Goal: Transaction & Acquisition: Purchase product/service

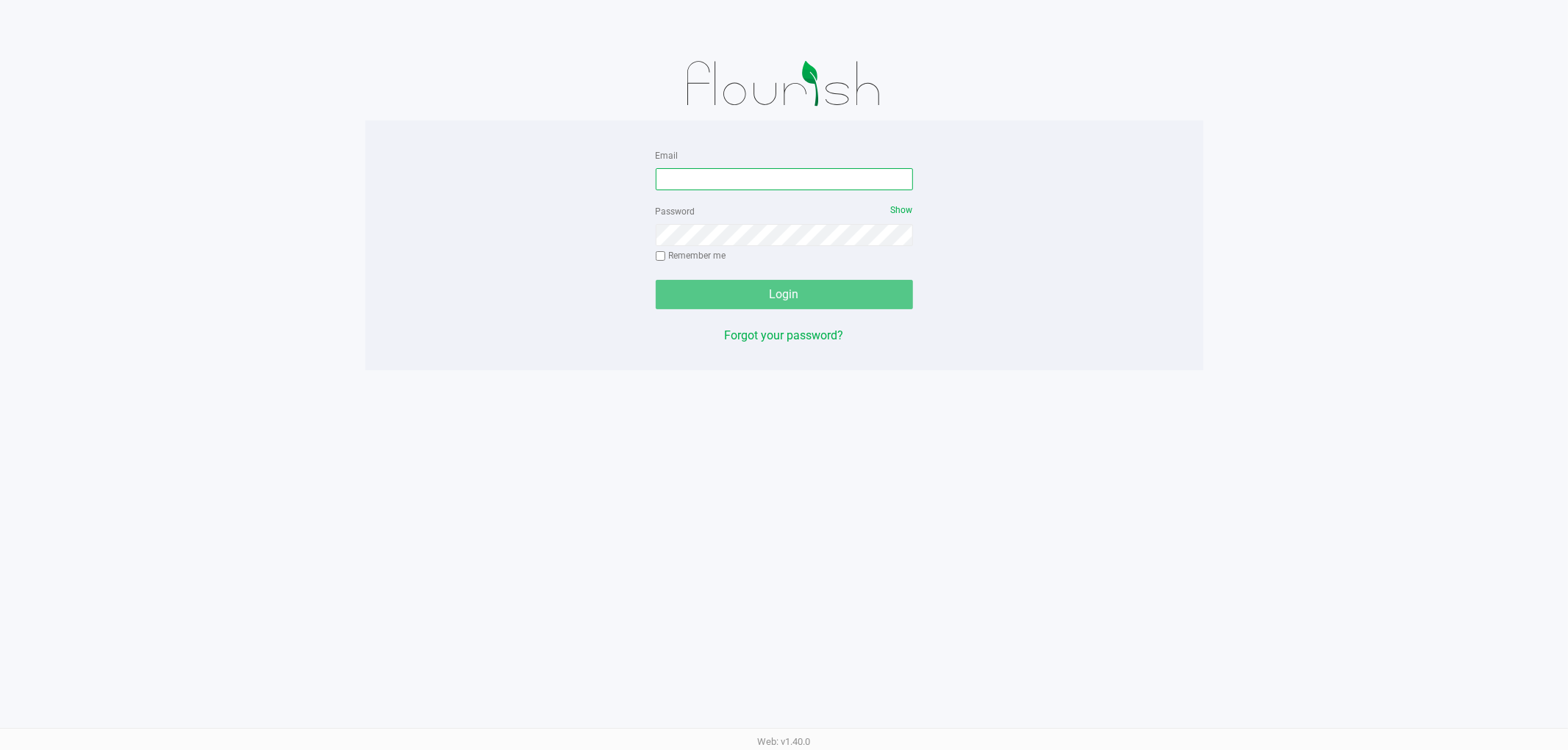
click at [704, 182] on input "Email" at bounding box center [784, 179] width 258 height 22
type input "[EMAIL_ADDRESS][DOMAIN_NAME]"
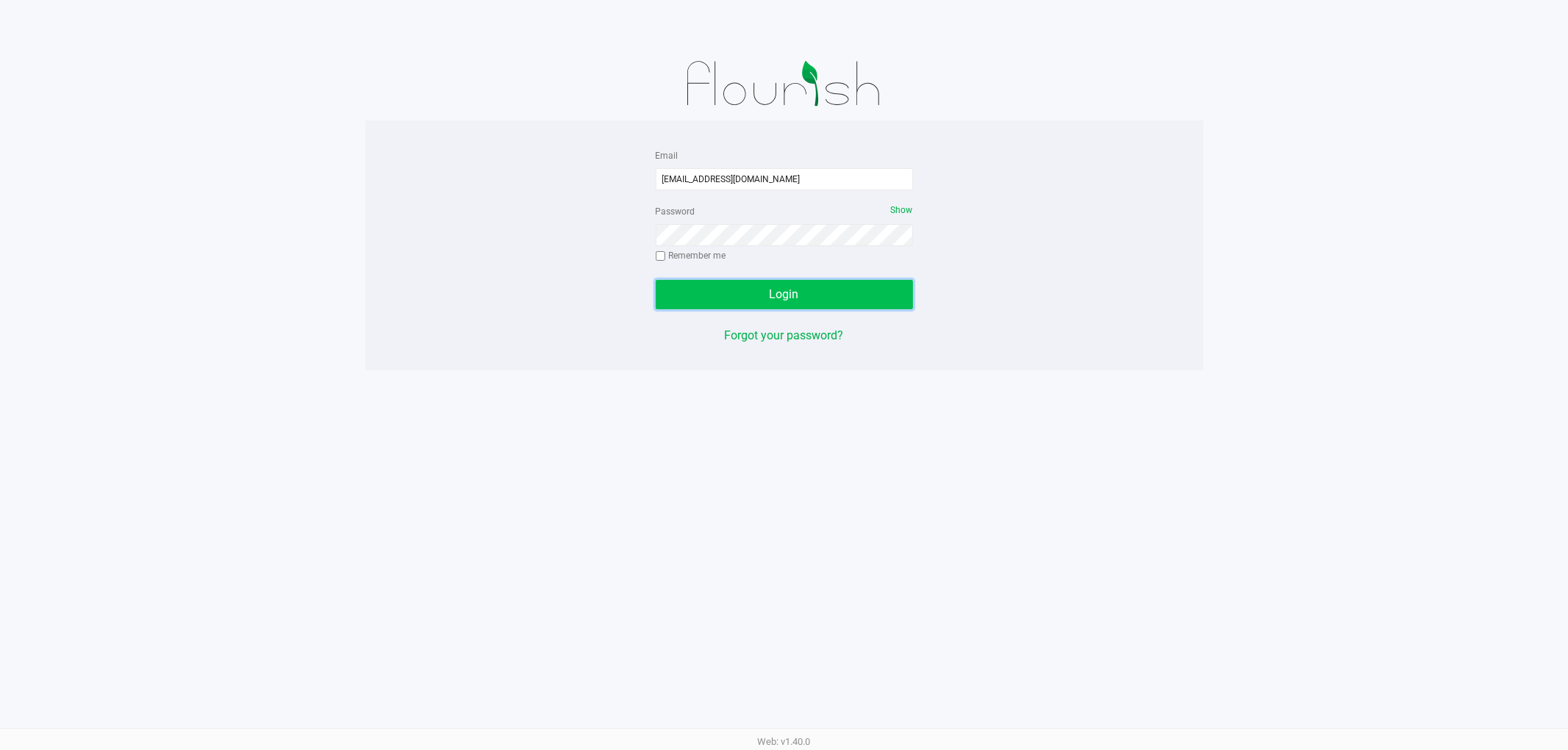
click at [829, 287] on button "Login" at bounding box center [784, 295] width 258 height 29
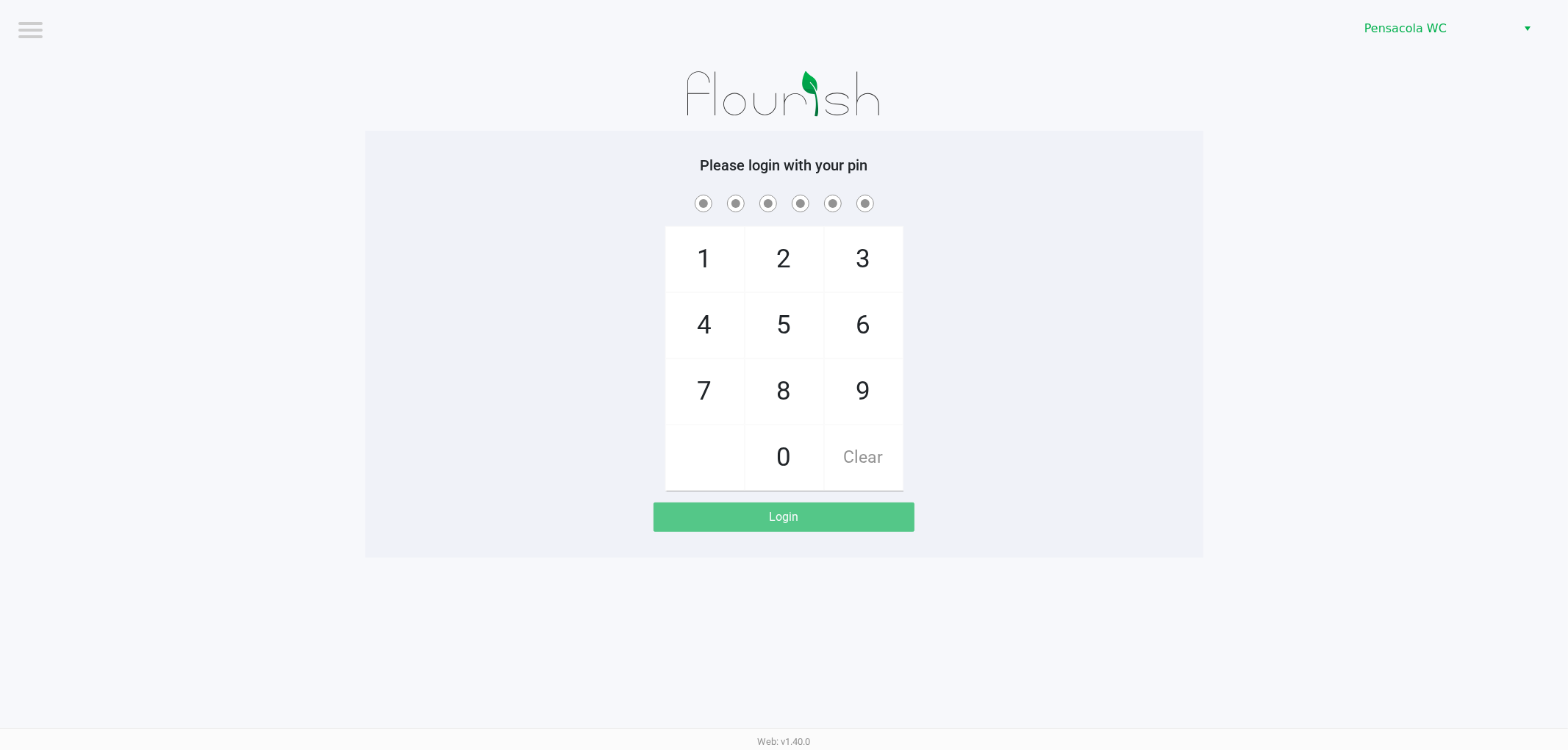
click at [1157, 201] on span at bounding box center [784, 203] width 816 height 22
checkbox input "true"
checkbox input "false"
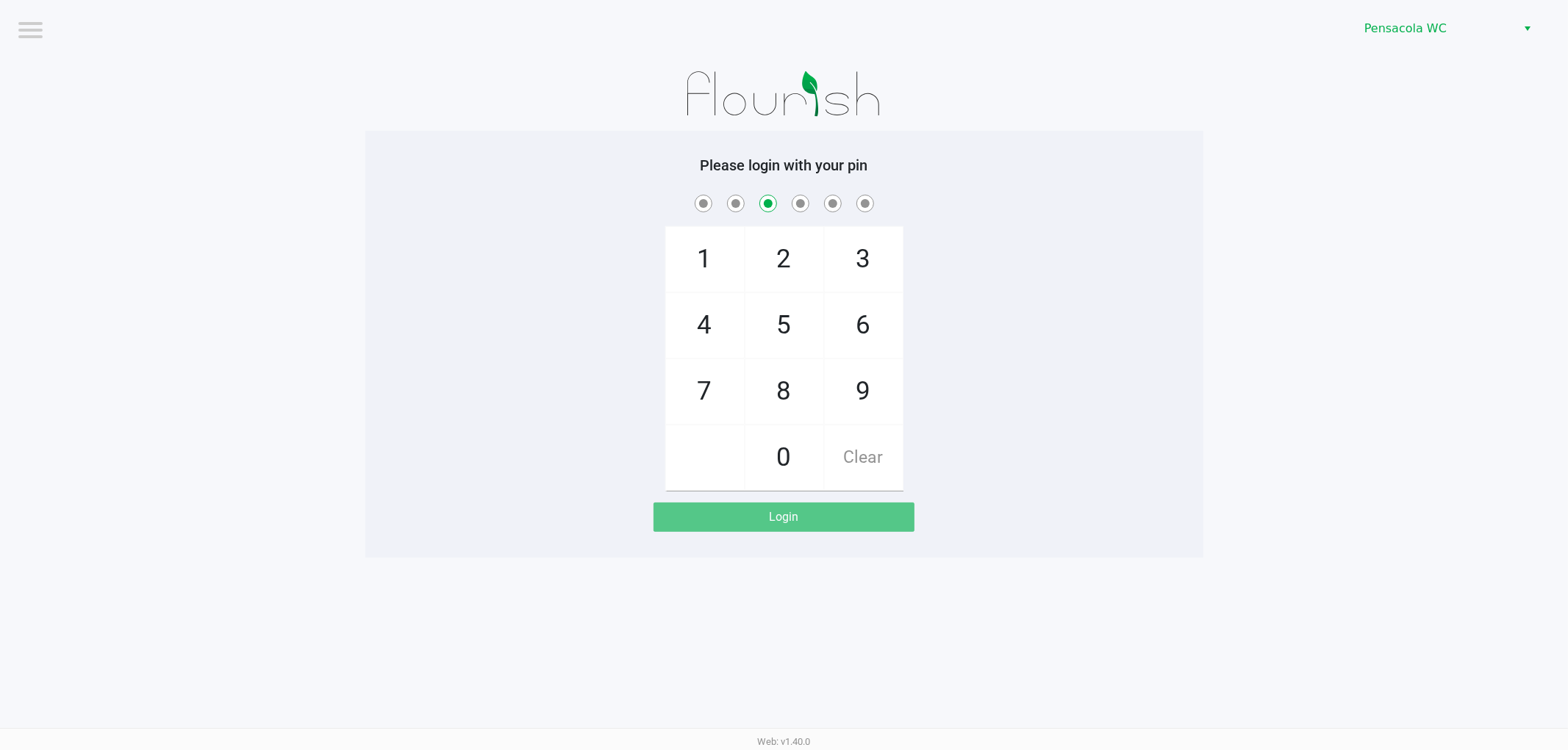
checkbox input "false"
checkbox input "true"
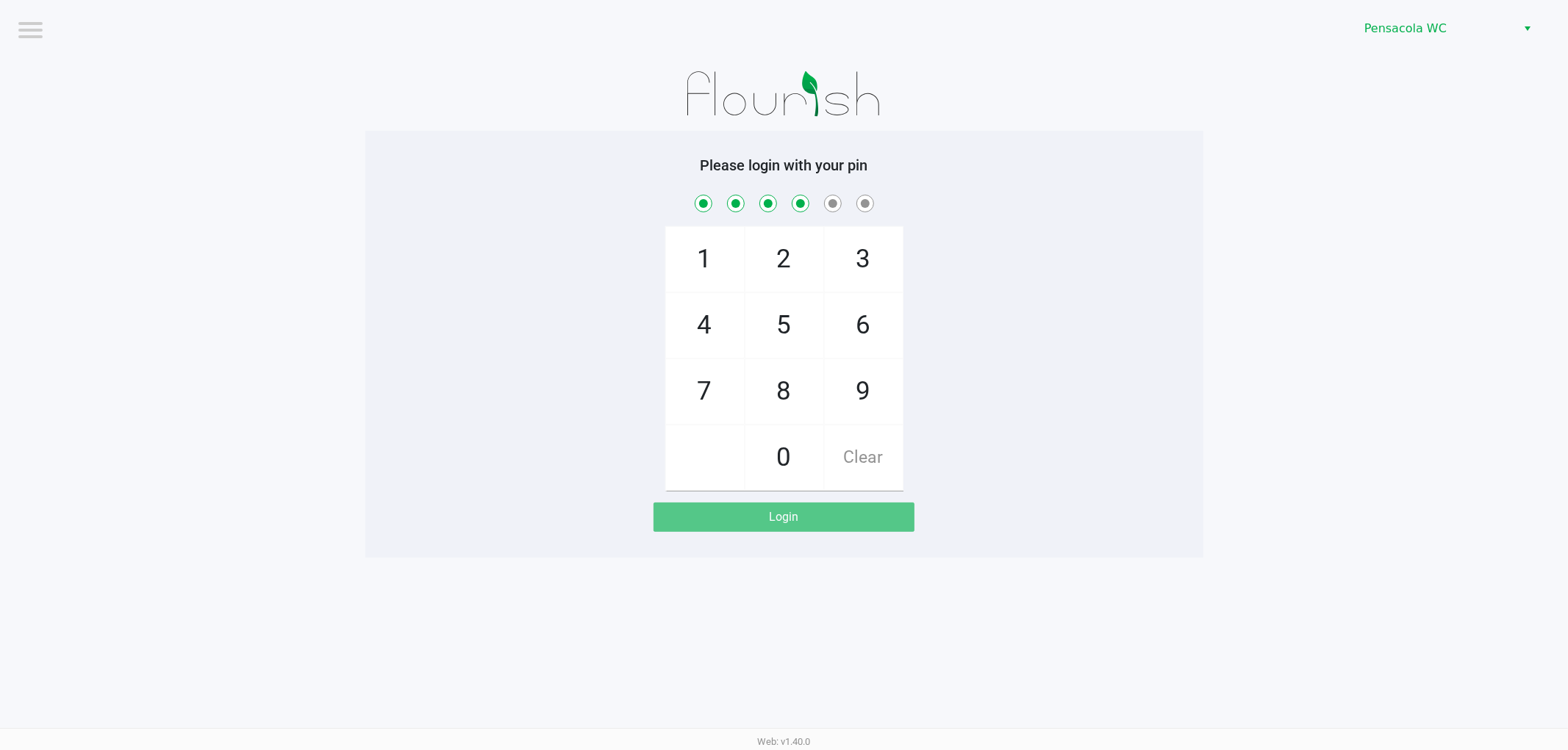
checkbox input "true"
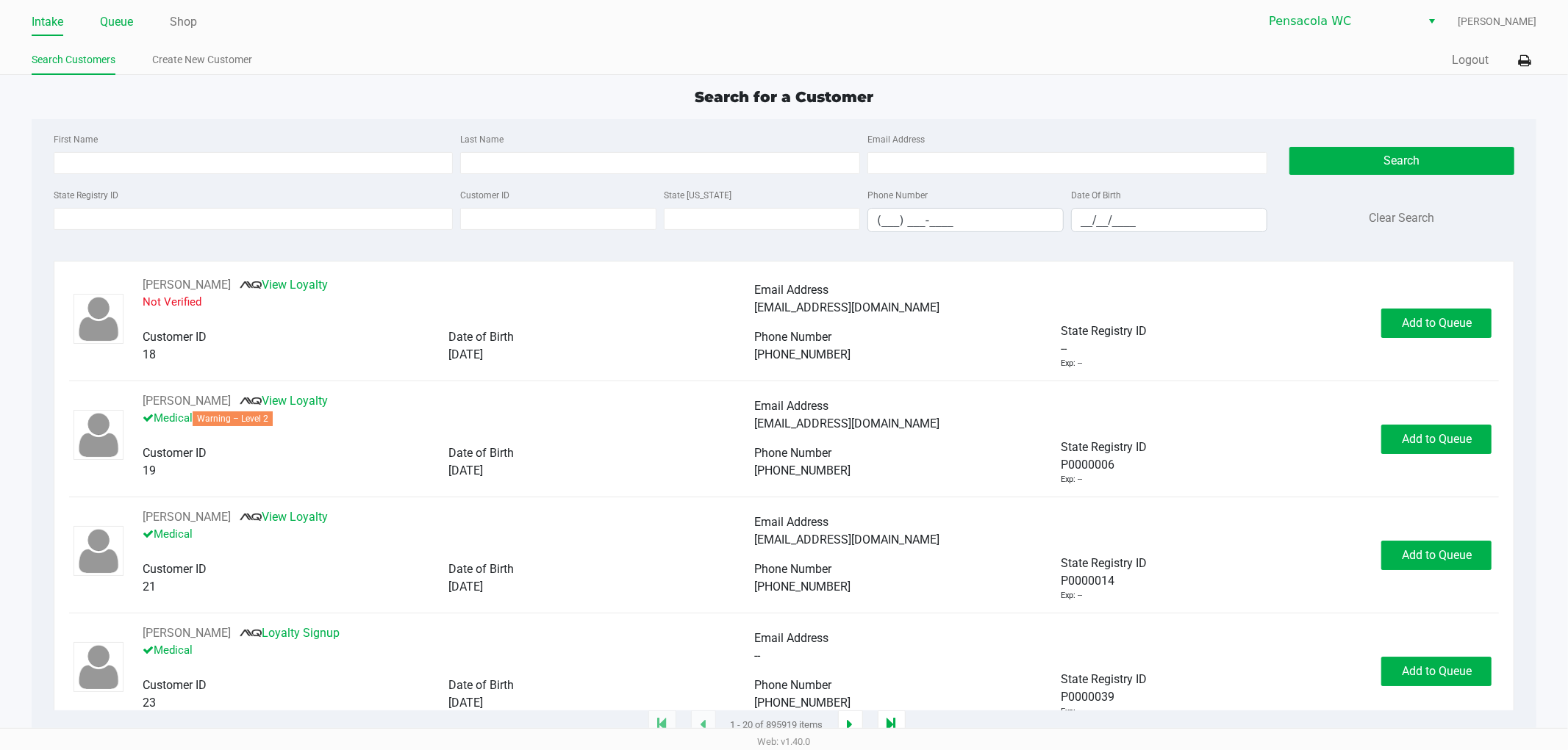
click at [122, 19] on link "Queue" at bounding box center [116, 21] width 33 height 20
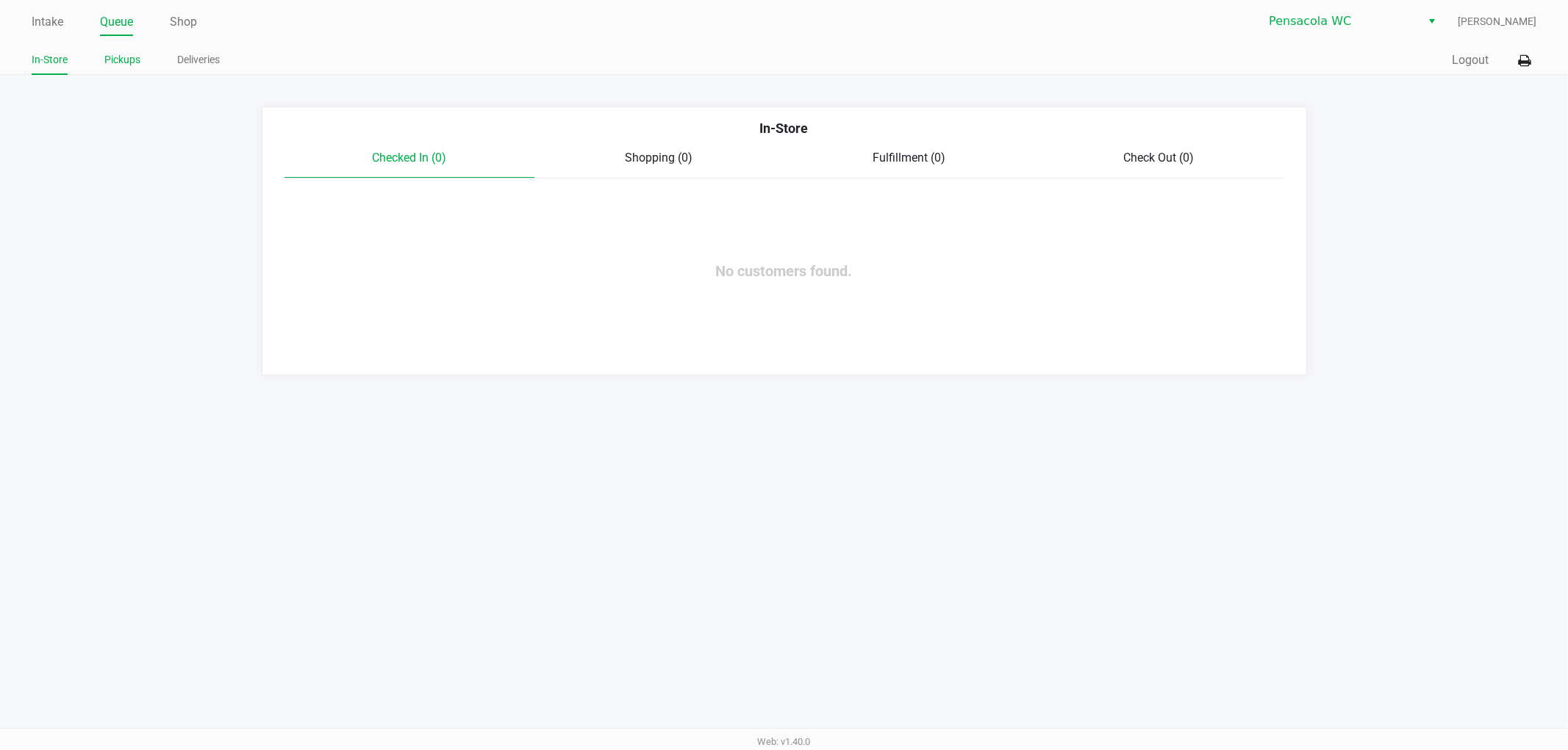
click at [107, 64] on link "Pickups" at bounding box center [122, 59] width 36 height 19
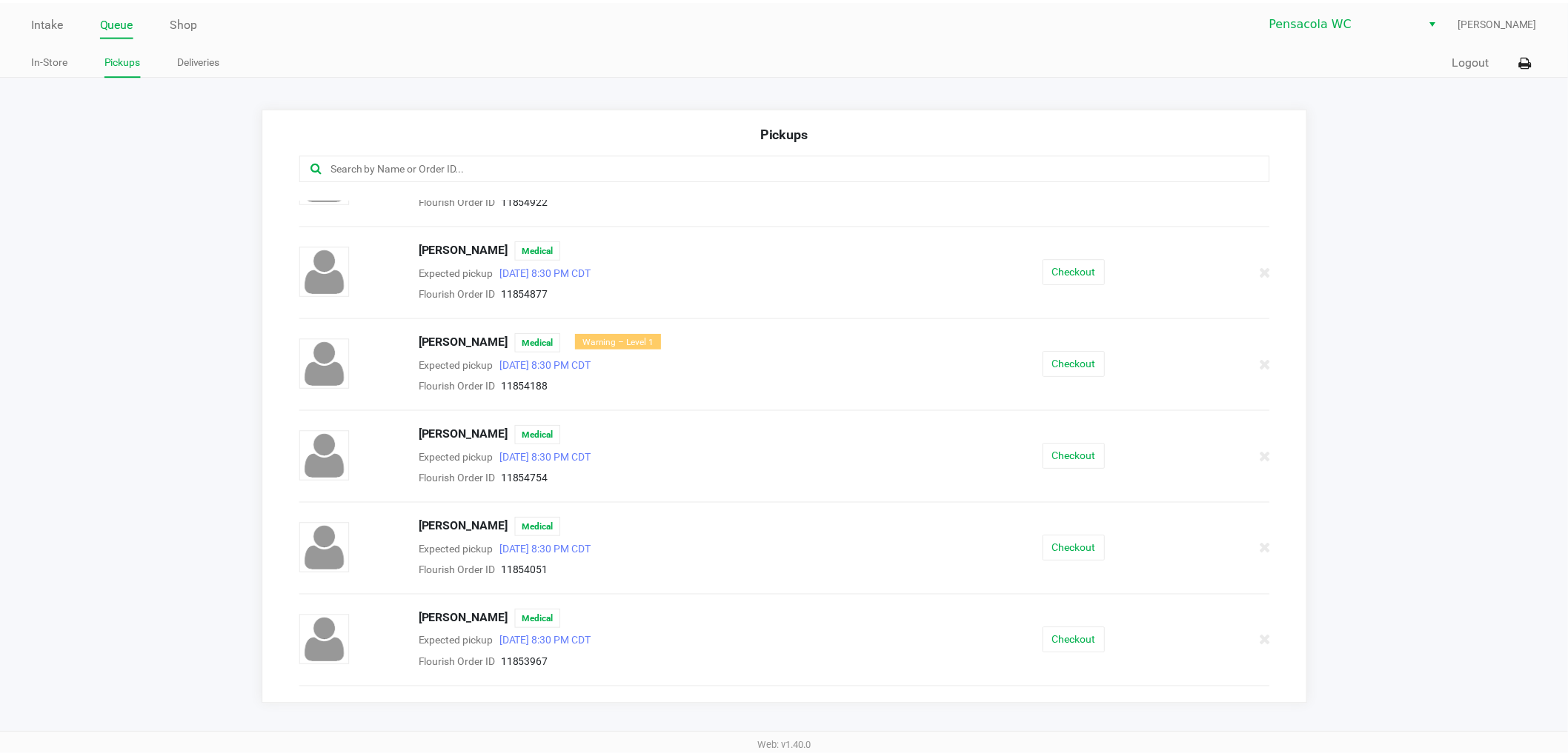
scroll to position [494, 0]
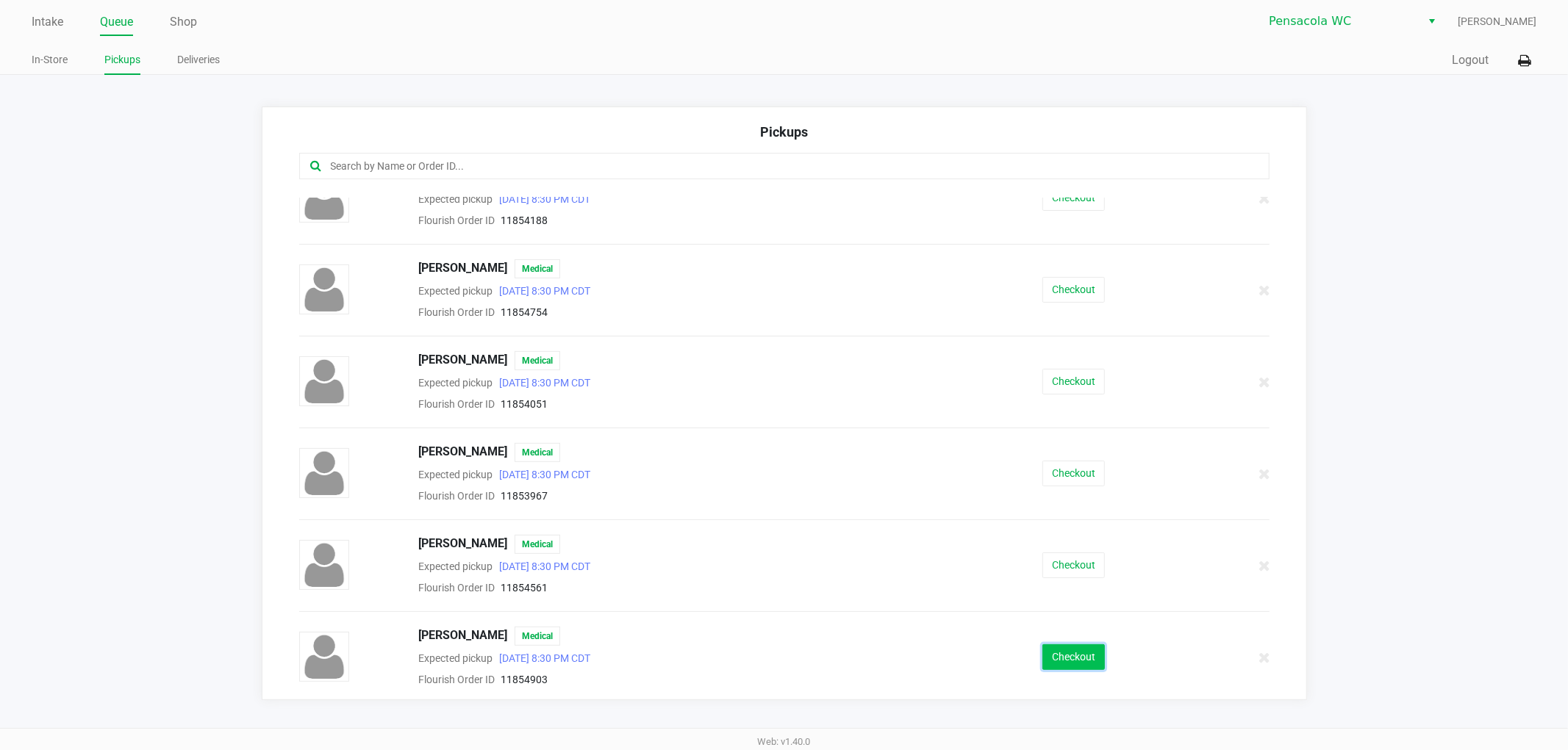
click at [1068, 657] on button "Checkout" at bounding box center [1073, 657] width 62 height 25
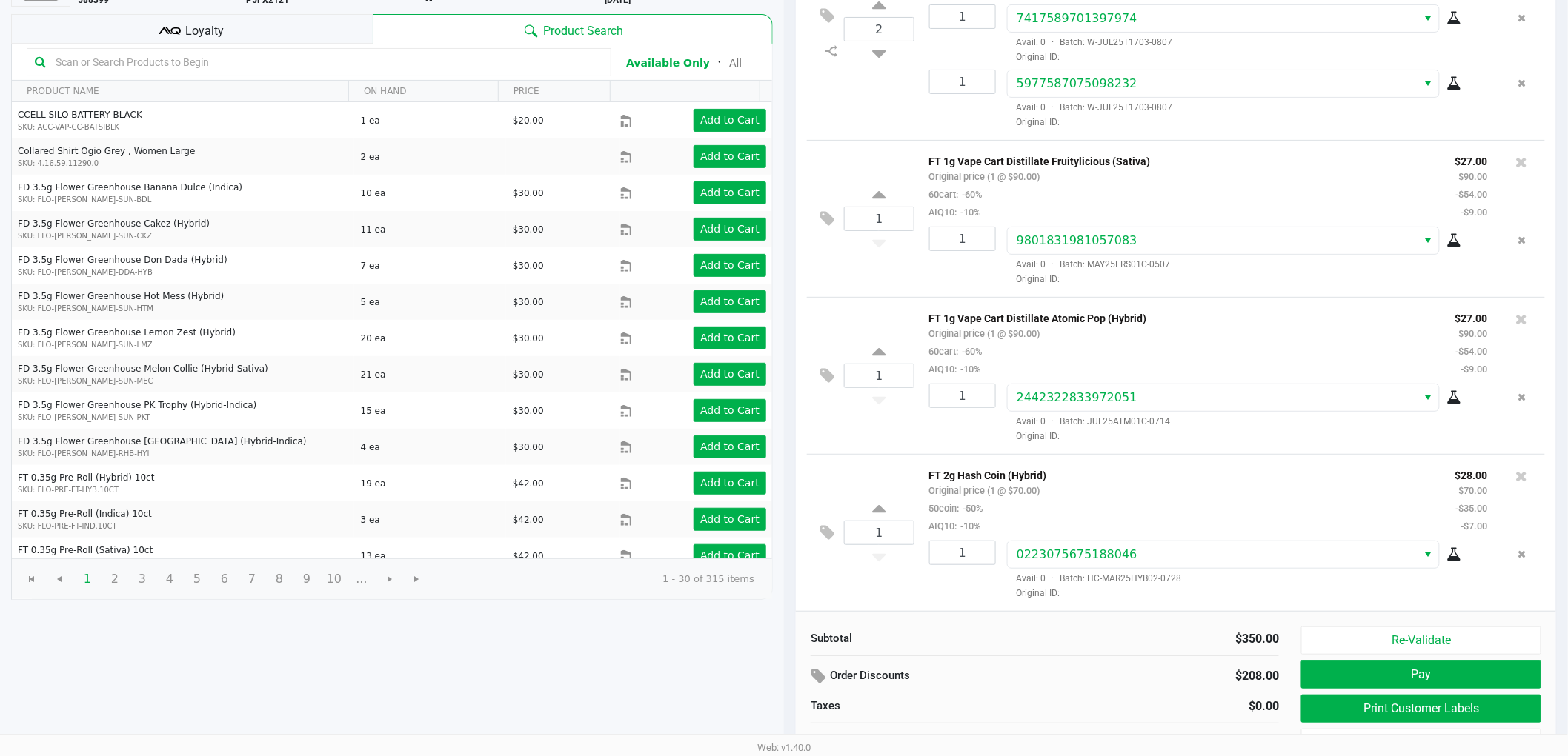
scroll to position [152, 0]
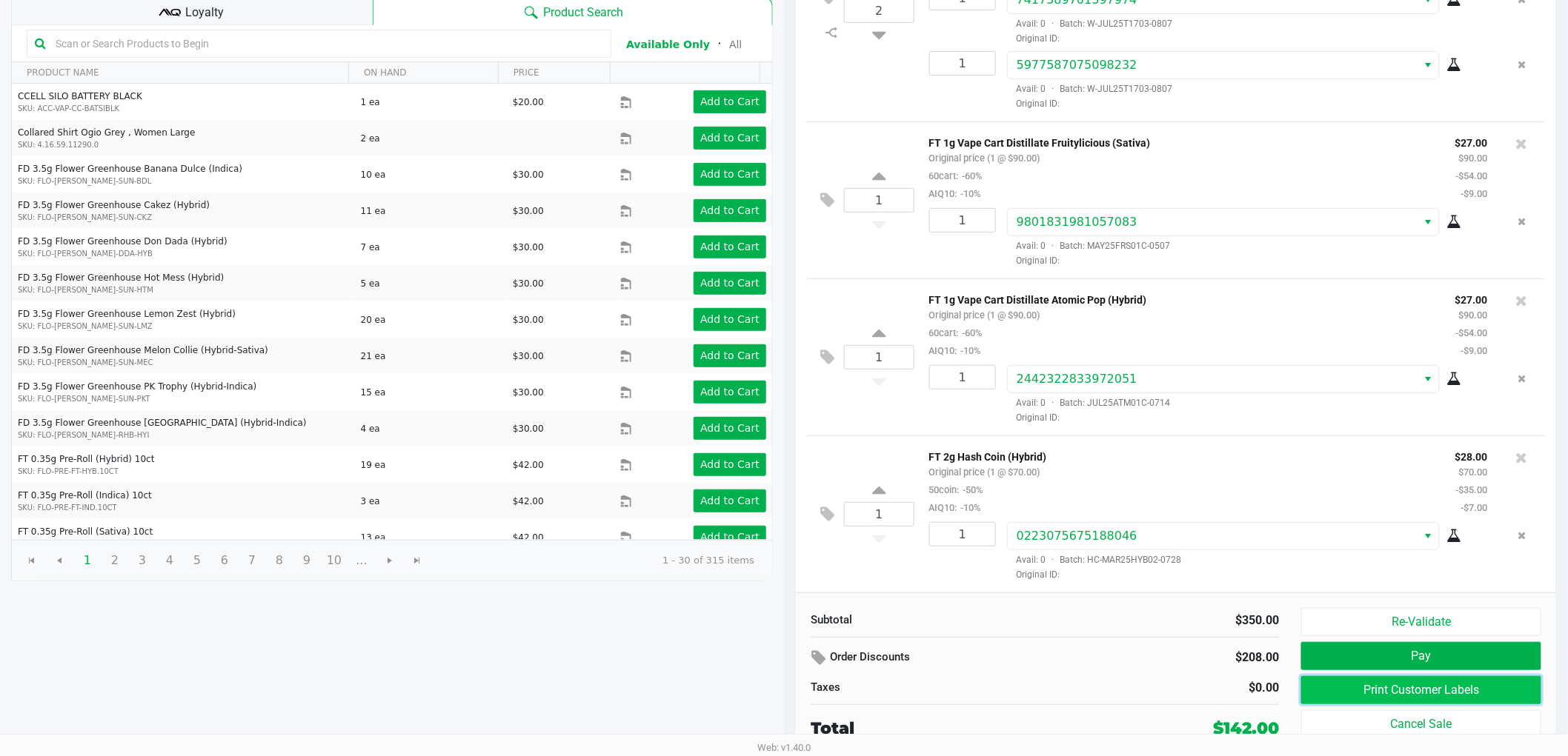
click at [1351, 680] on button "Print Customer Labels" at bounding box center [1421, 690] width 240 height 29
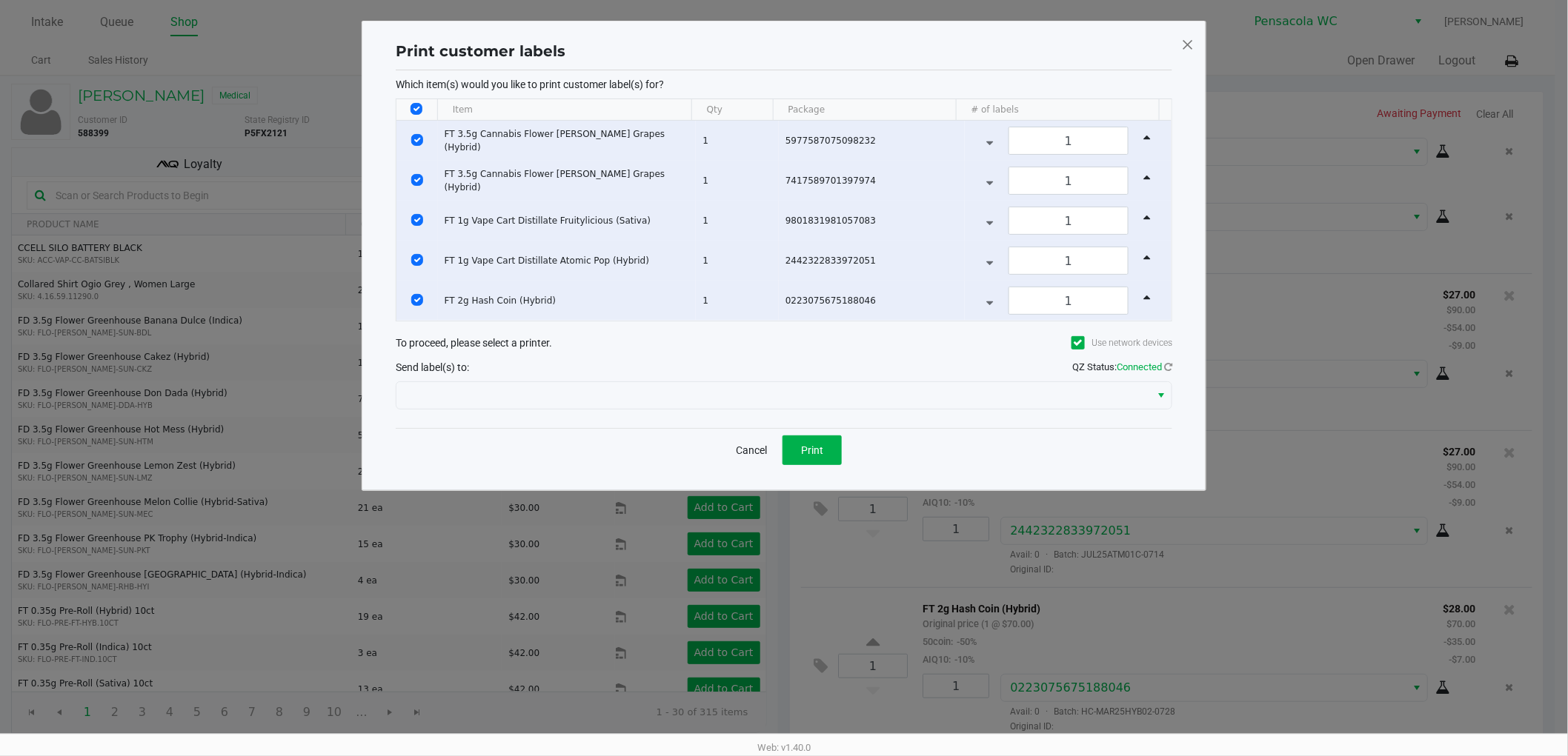
scroll to position [0, 0]
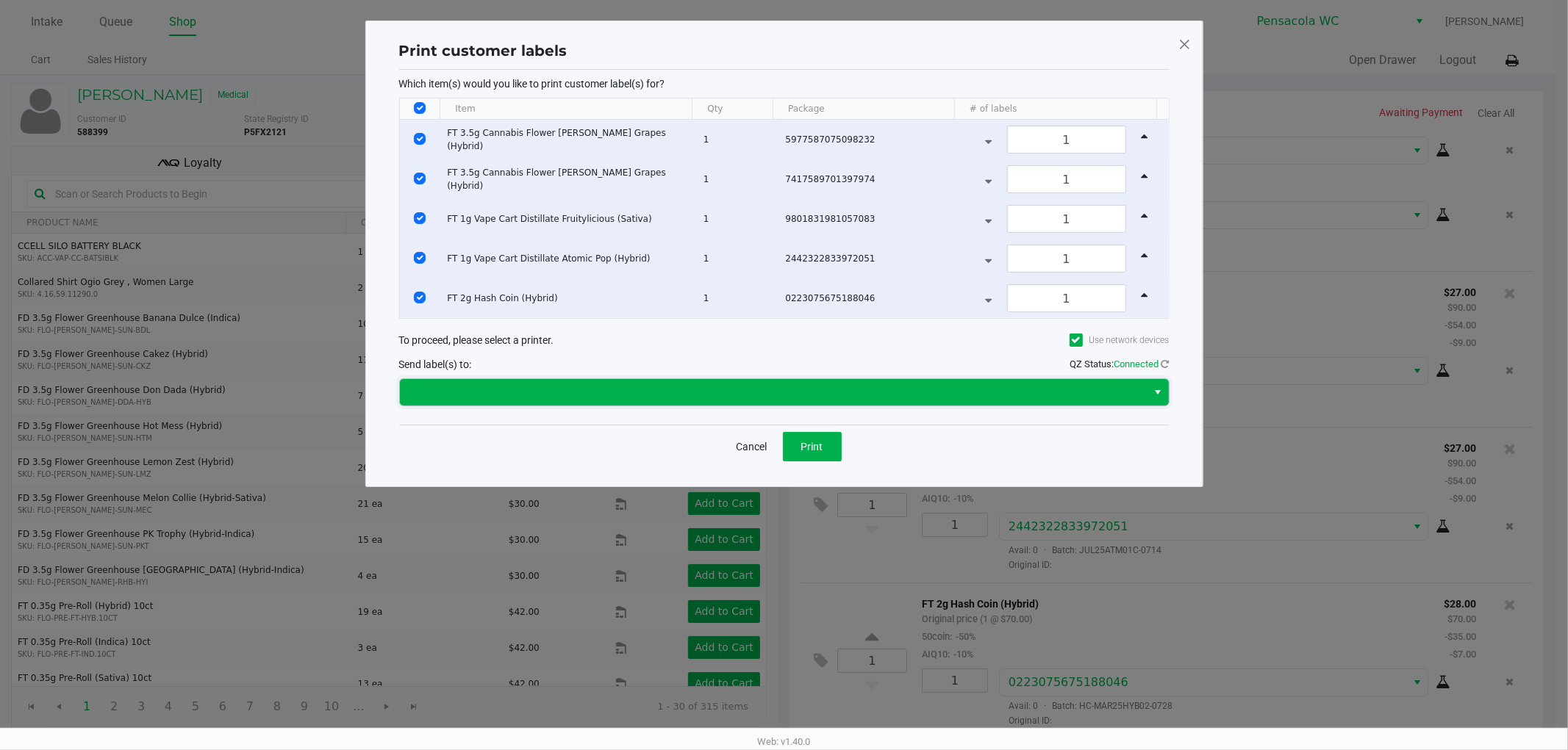
click at [723, 402] on span at bounding box center [774, 392] width 747 height 26
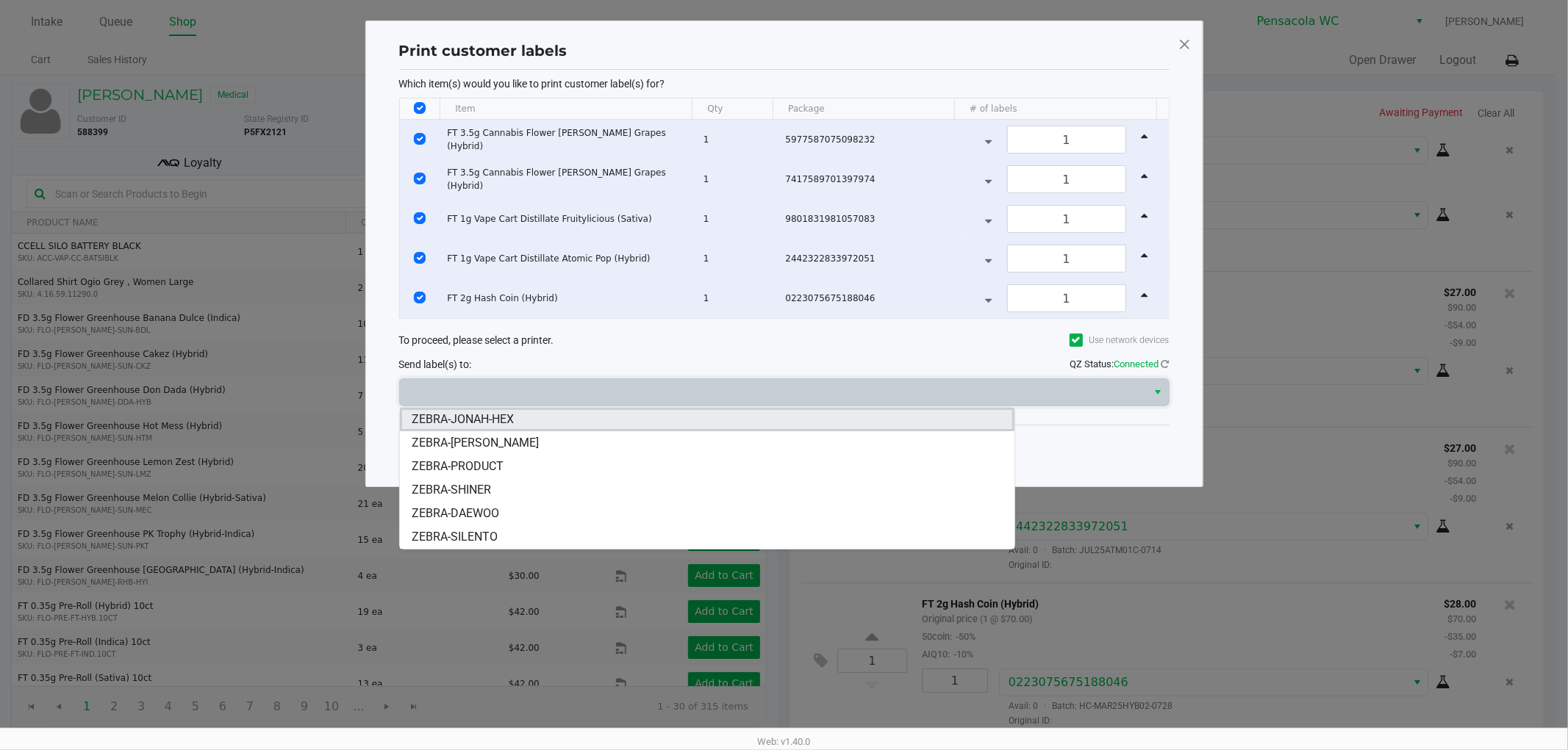
click at [480, 421] on span "ZEBRA-JONAH-HEX" at bounding box center [462, 419] width 102 height 18
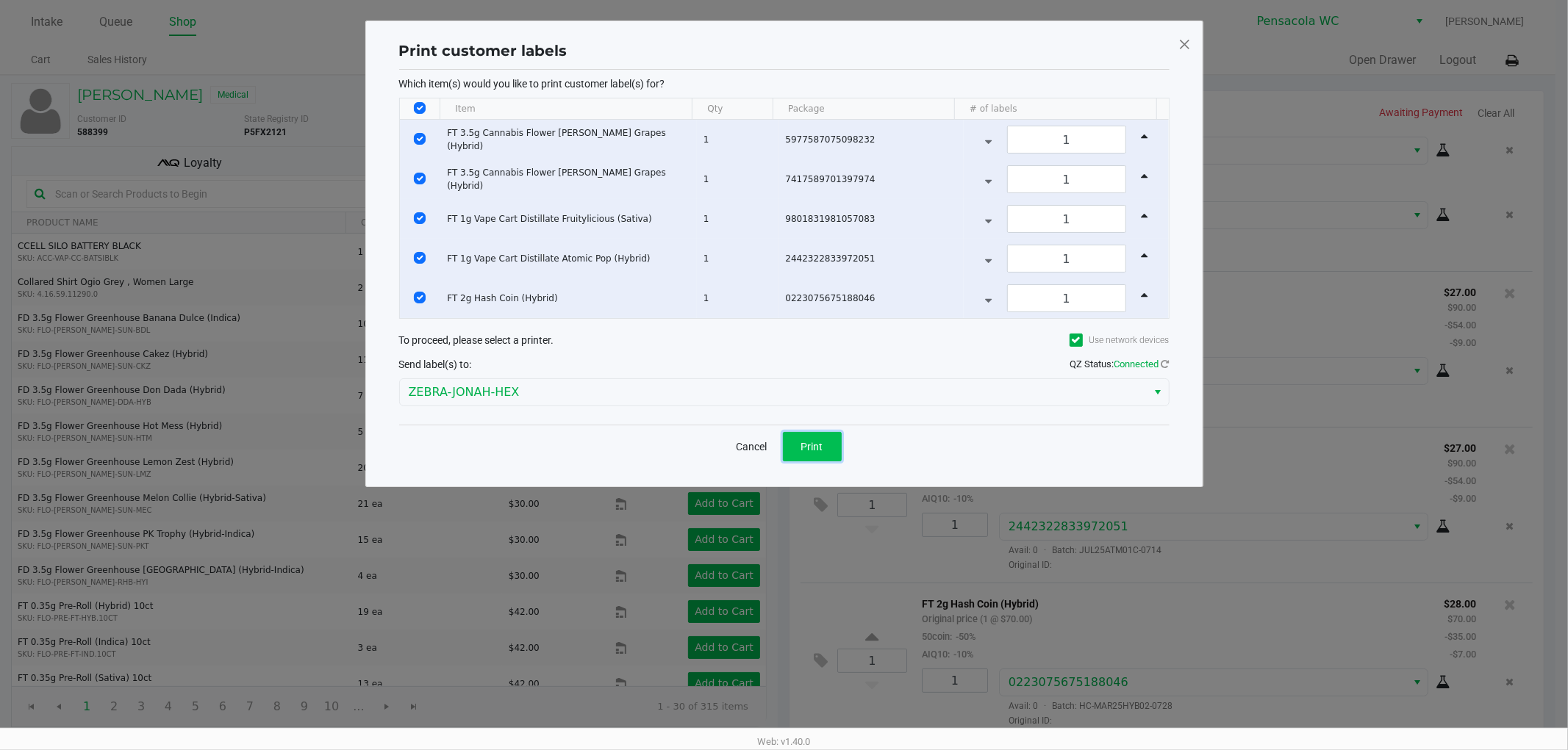
click at [791, 439] on button "Print" at bounding box center [812, 447] width 59 height 29
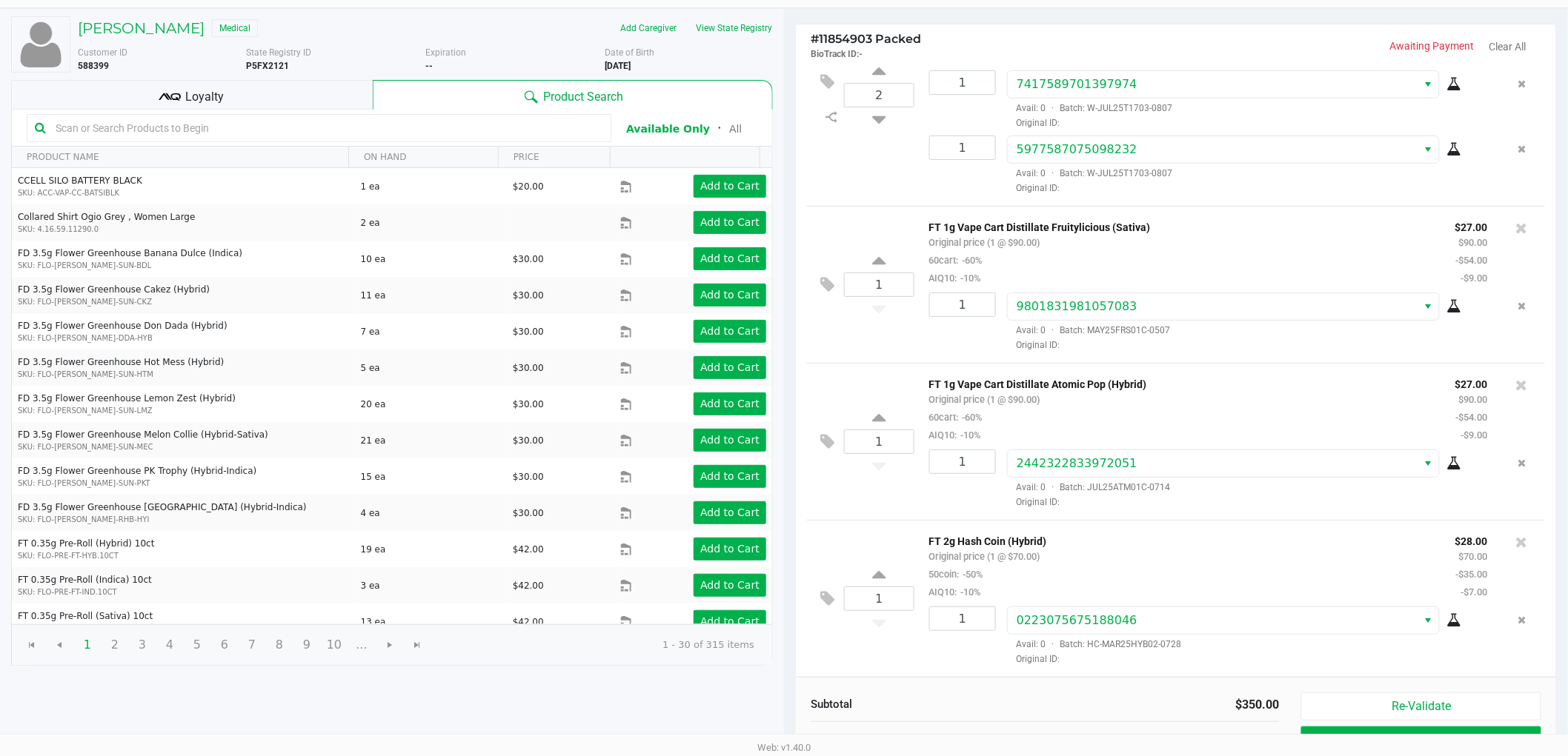
scroll to position [152, 0]
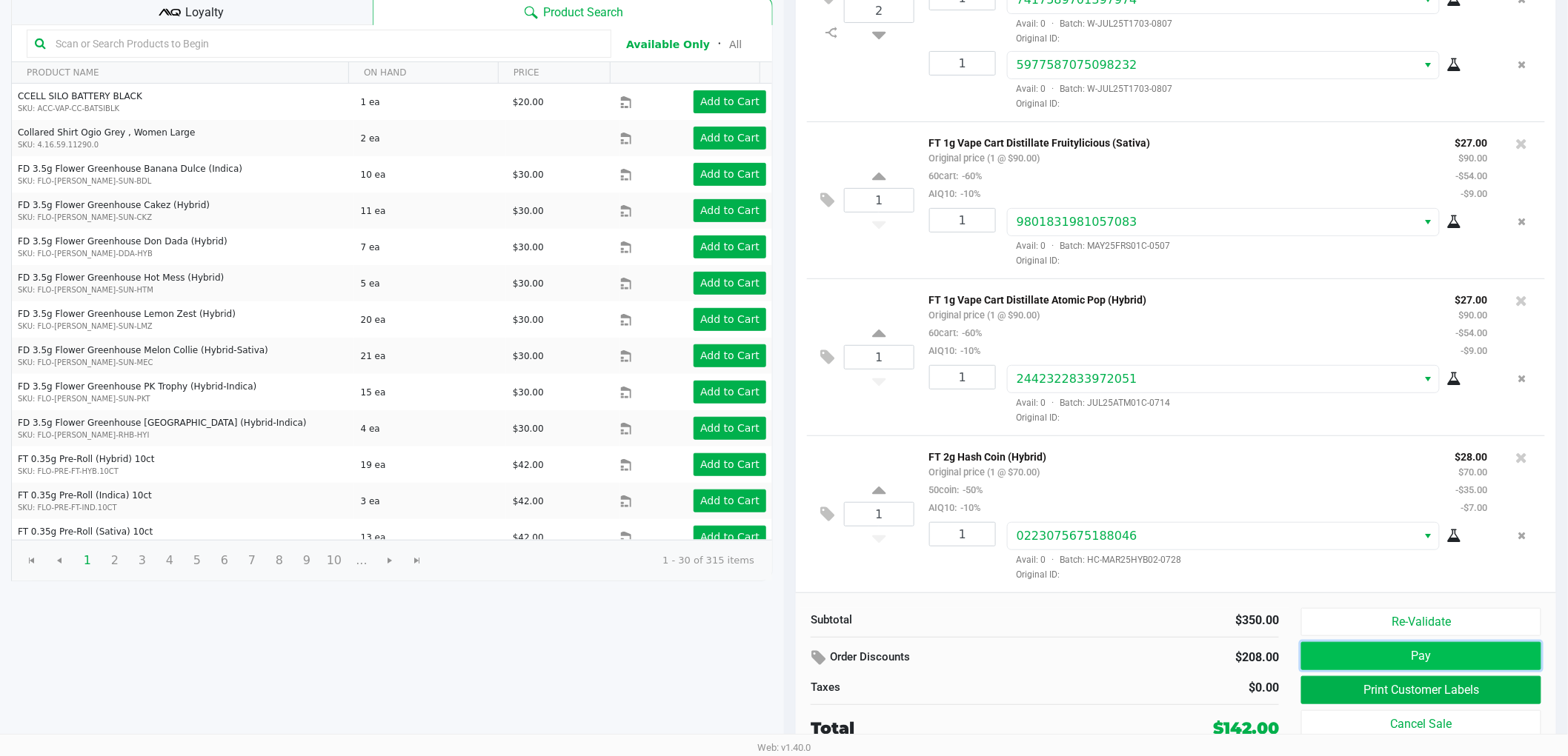
click at [1384, 649] on button "Pay" at bounding box center [1421, 656] width 240 height 29
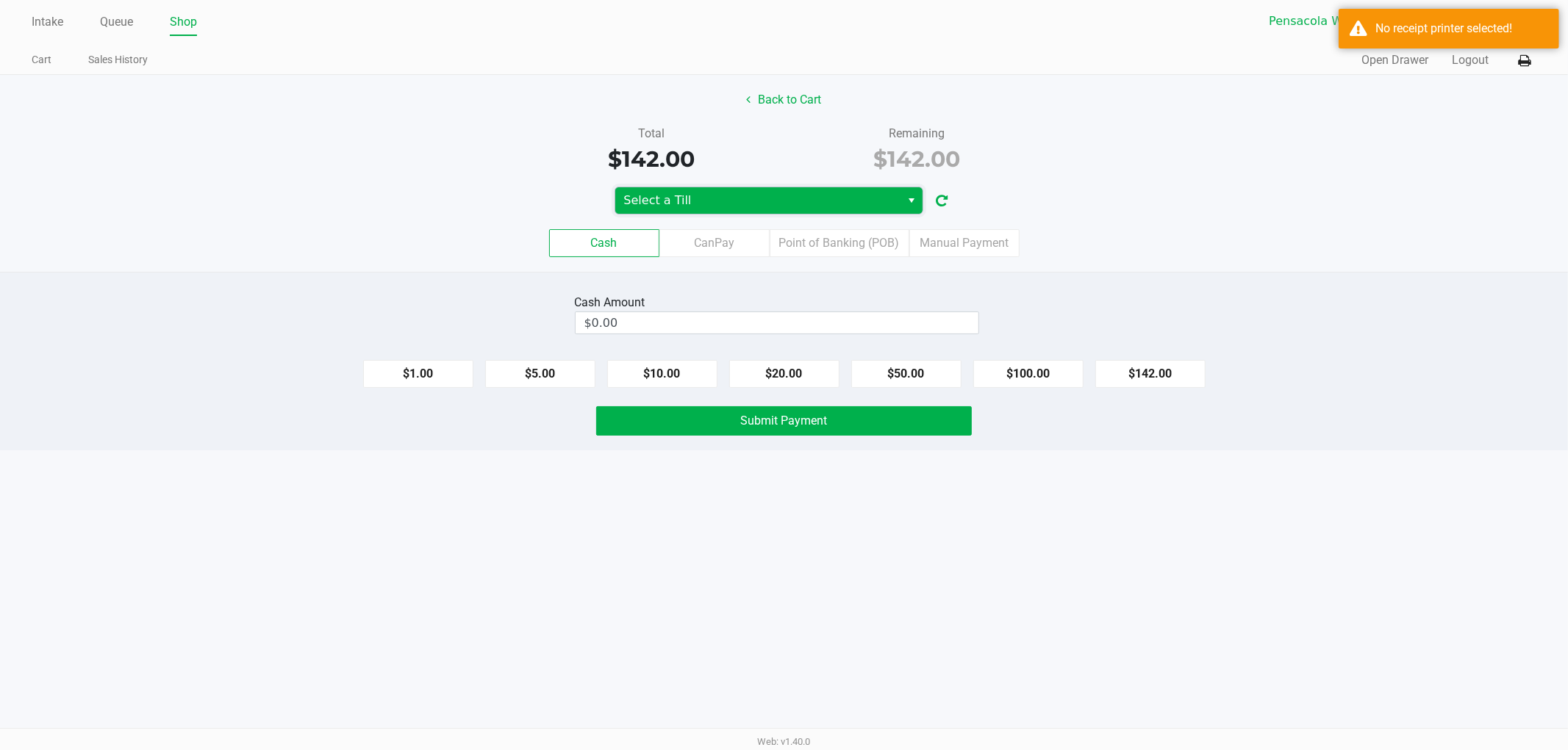
click at [824, 201] on span "Select a Till" at bounding box center [758, 201] width 268 height 18
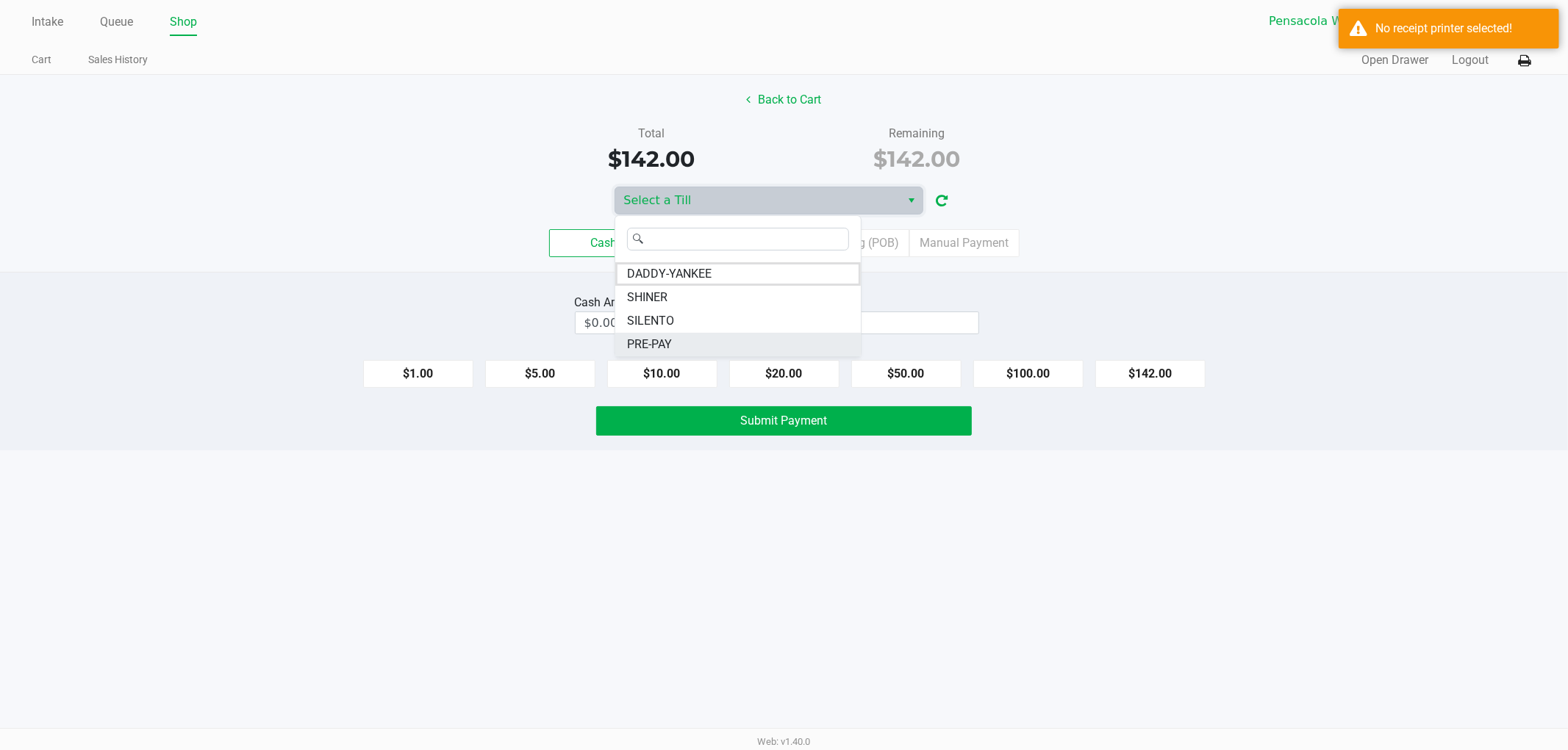
click at [733, 338] on li "PRE-PAY" at bounding box center [739, 344] width 246 height 23
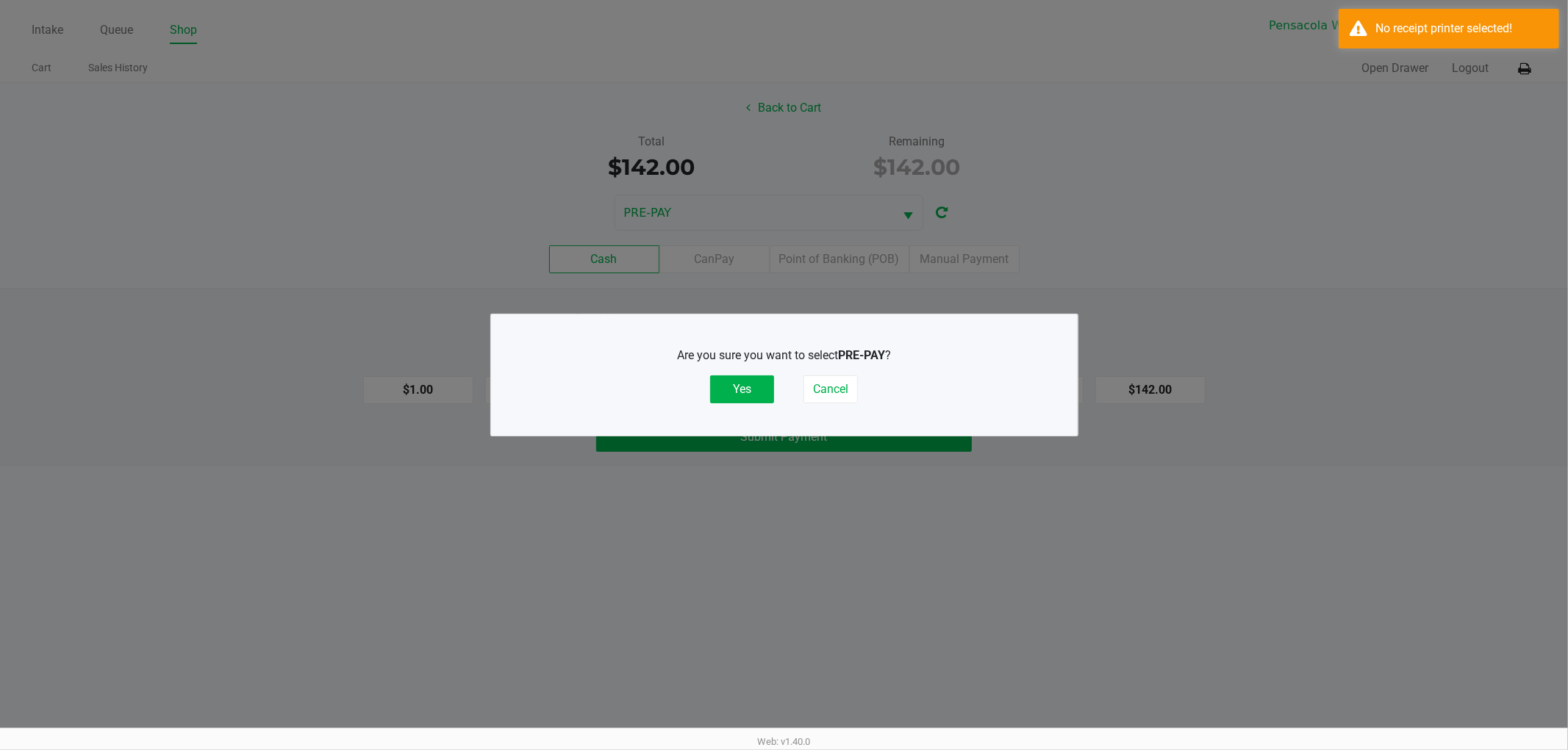
drag, startPoint x: 766, startPoint y: 384, endPoint x: 809, endPoint y: 326, distance: 72.2
click at [766, 385] on button "Yes" at bounding box center [743, 389] width 64 height 28
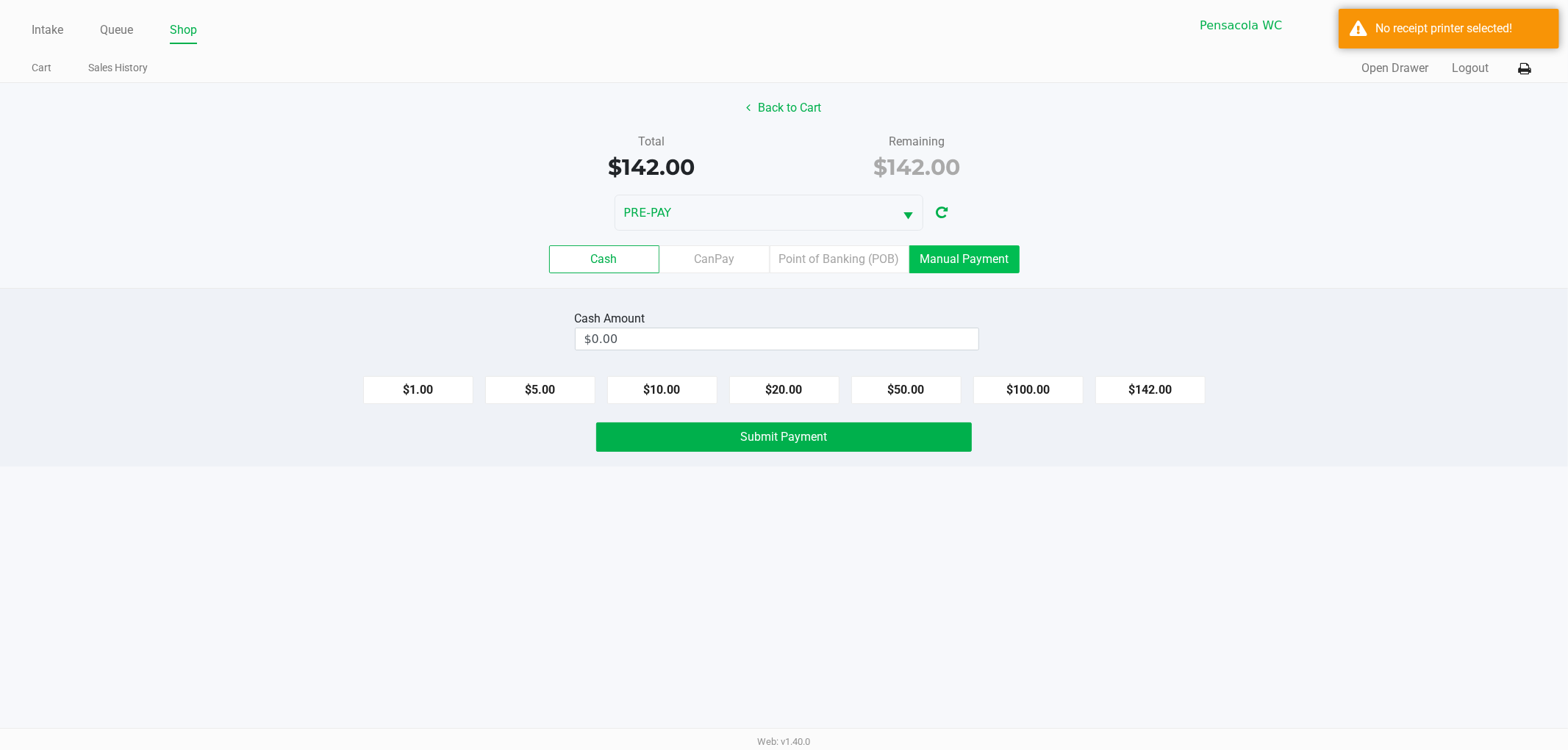
click at [916, 255] on label "Manual Payment" at bounding box center [964, 259] width 110 height 28
click at [0, 0] on 8 "Manual Payment" at bounding box center [0, 0] width 0 height 0
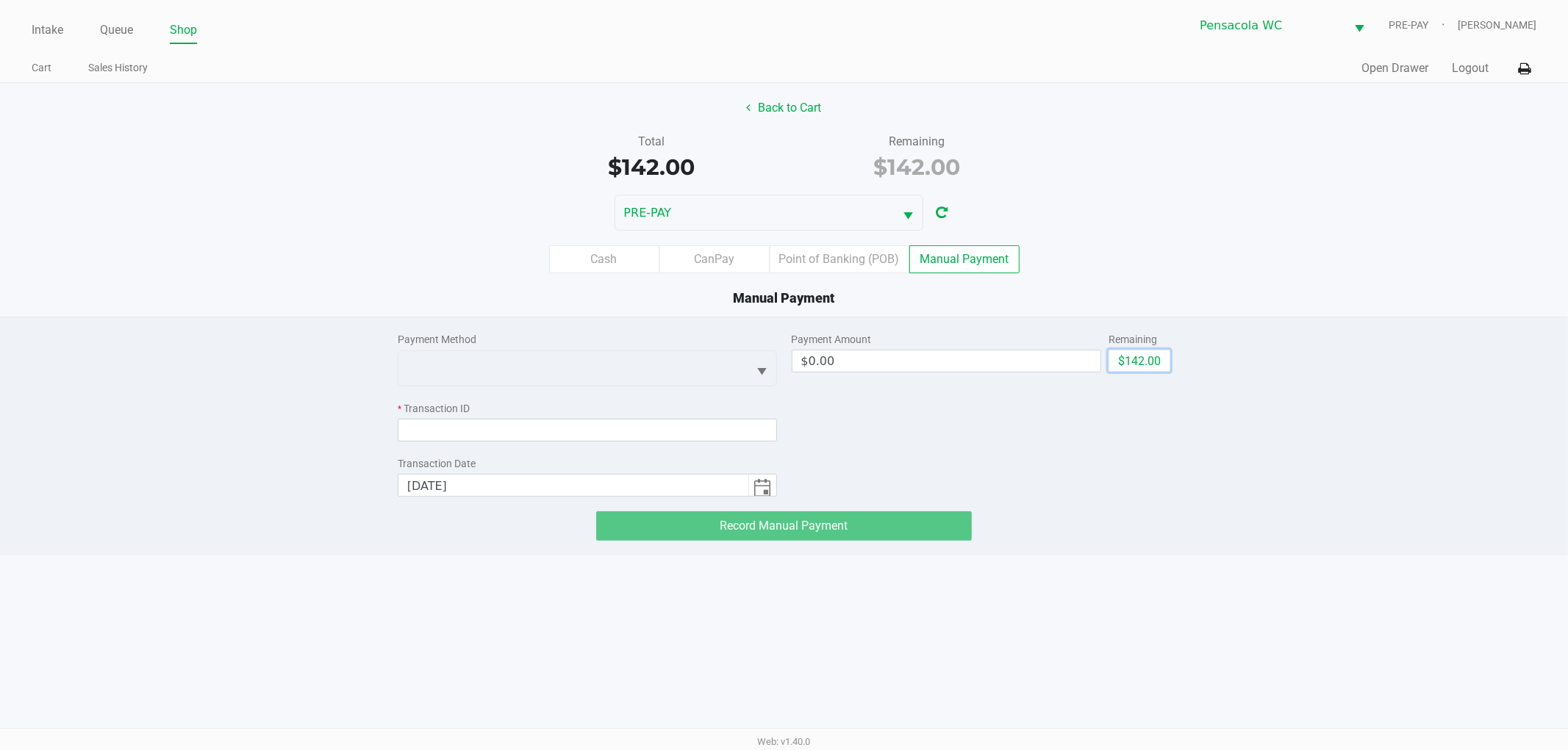
drag, startPoint x: 1137, startPoint y: 354, endPoint x: 788, endPoint y: 308, distance: 352.0
click at [1129, 354] on button "$142.00" at bounding box center [1139, 361] width 61 height 22
type input "$142.00"
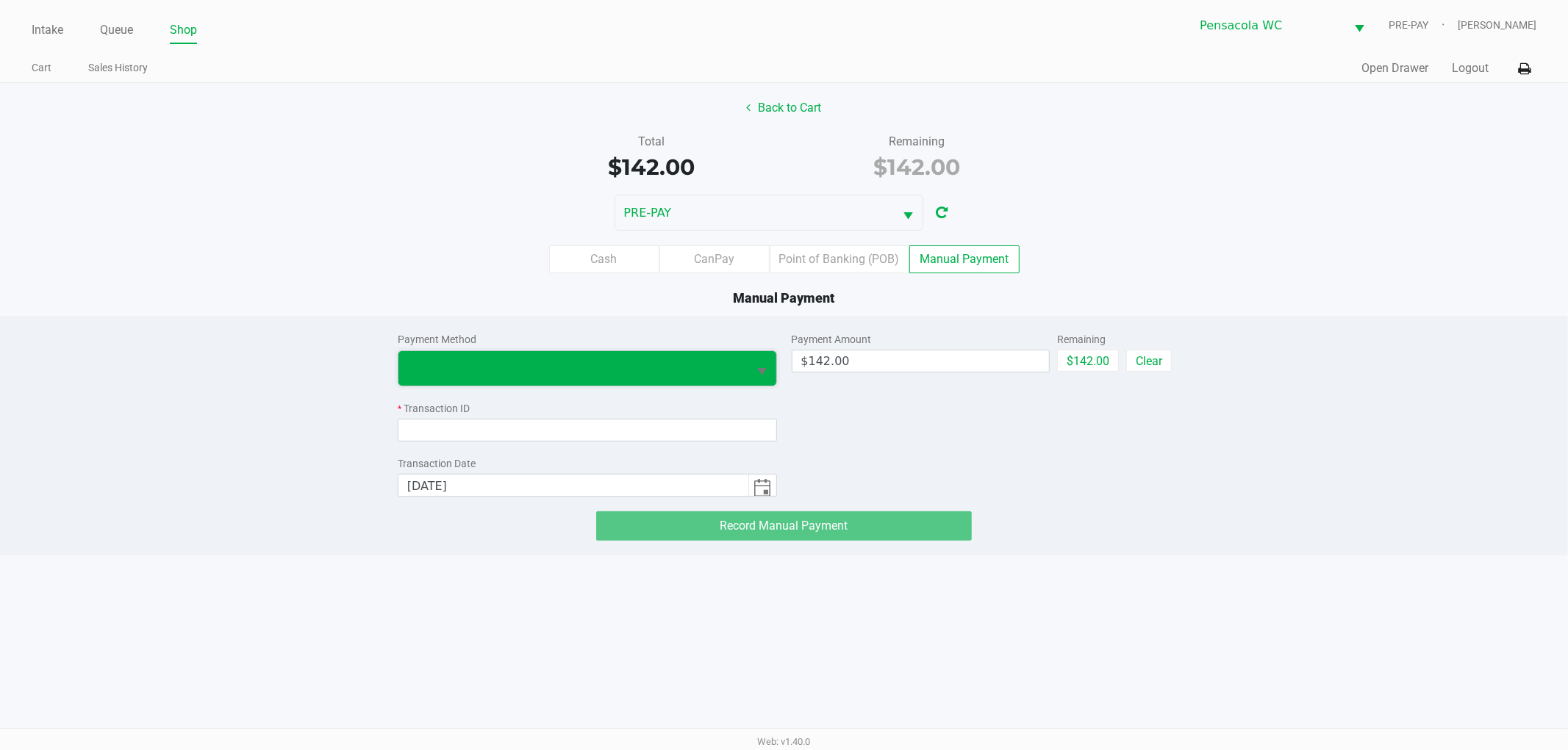
click at [624, 370] on span at bounding box center [573, 368] width 332 height 18
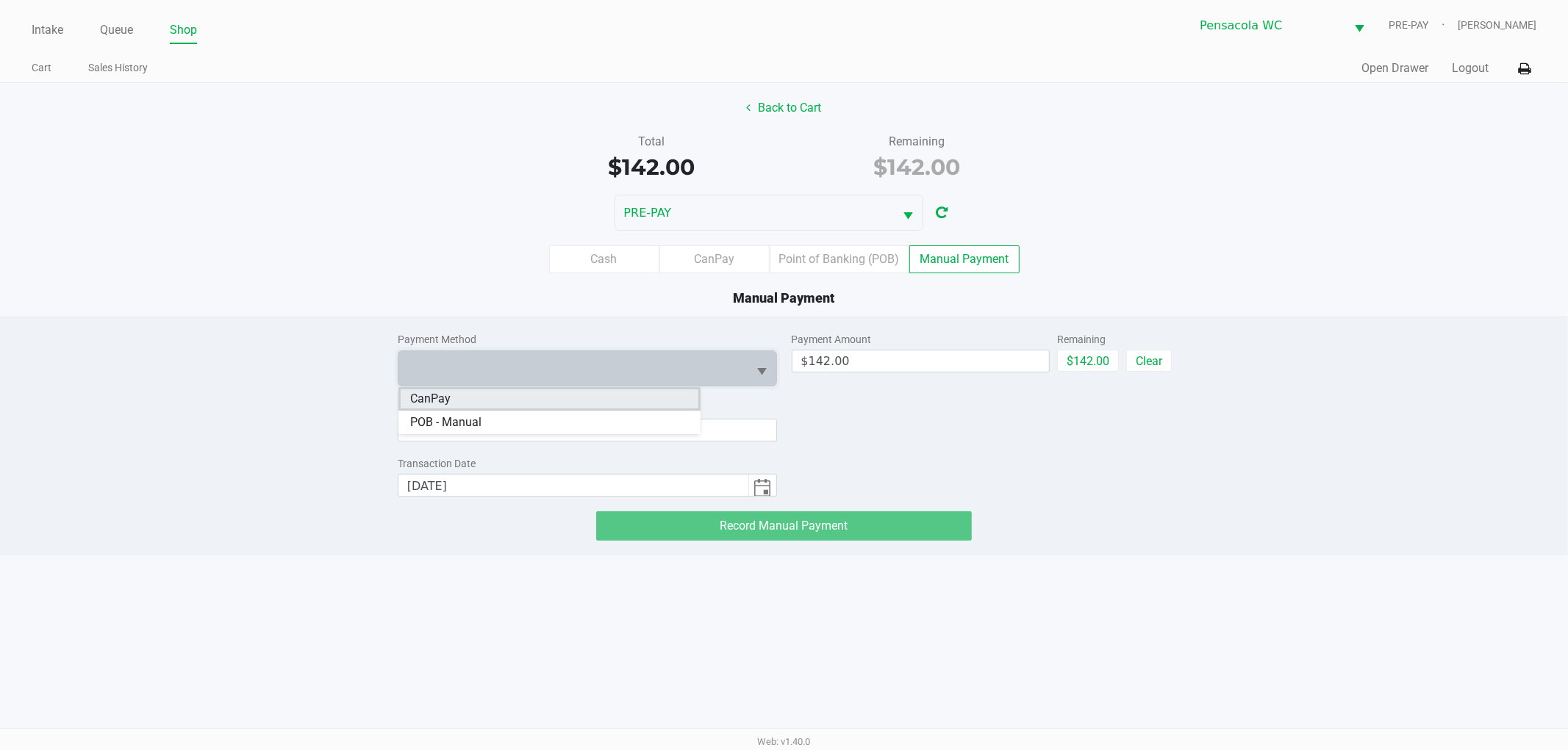
click at [500, 401] on li "CanPay" at bounding box center [549, 399] width 302 height 23
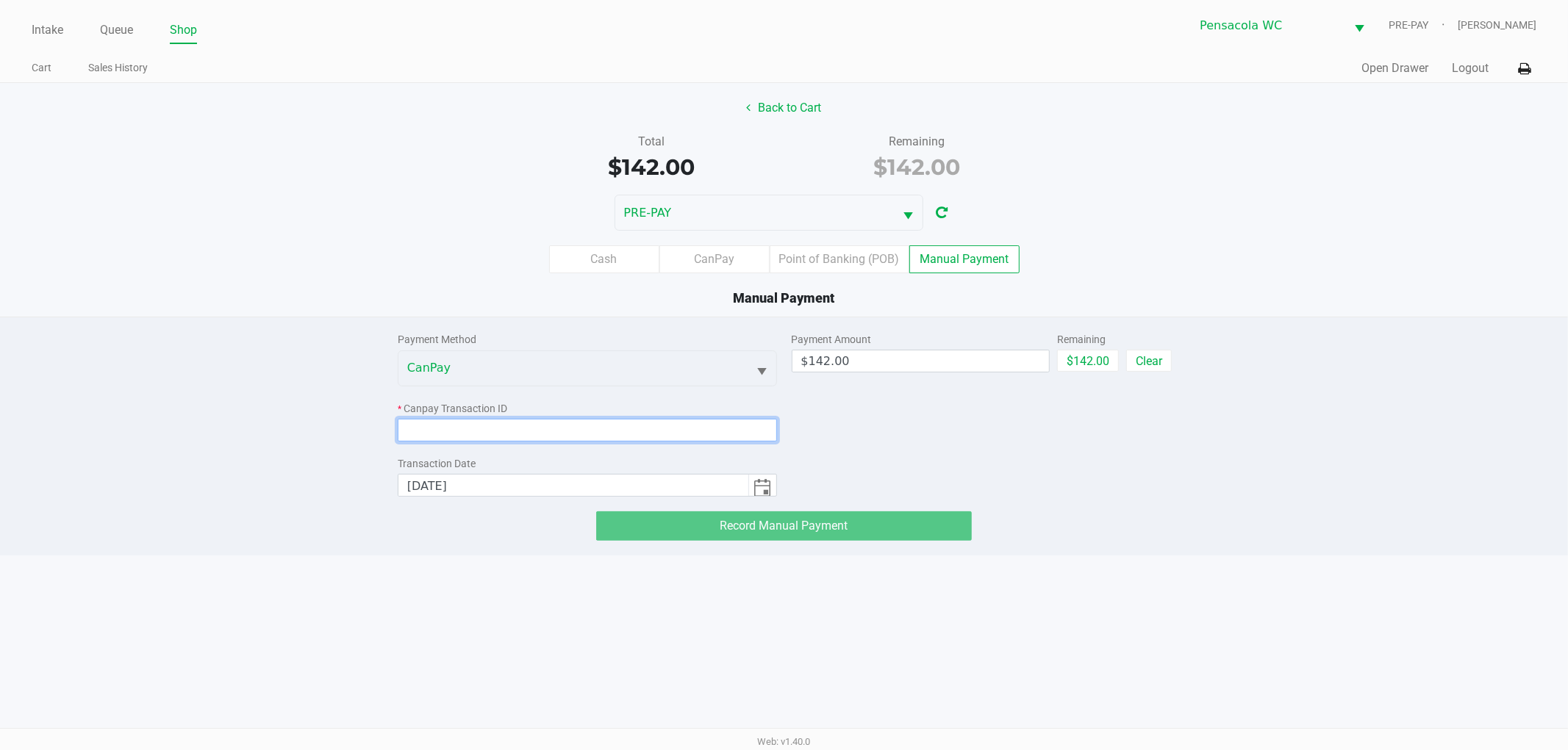
click at [499, 419] on input at bounding box center [587, 429] width 380 height 22
drag, startPoint x: 615, startPoint y: 442, endPoint x: 597, endPoint y: 422, distance: 26.9
paste input "7ESENEBEMA6I"
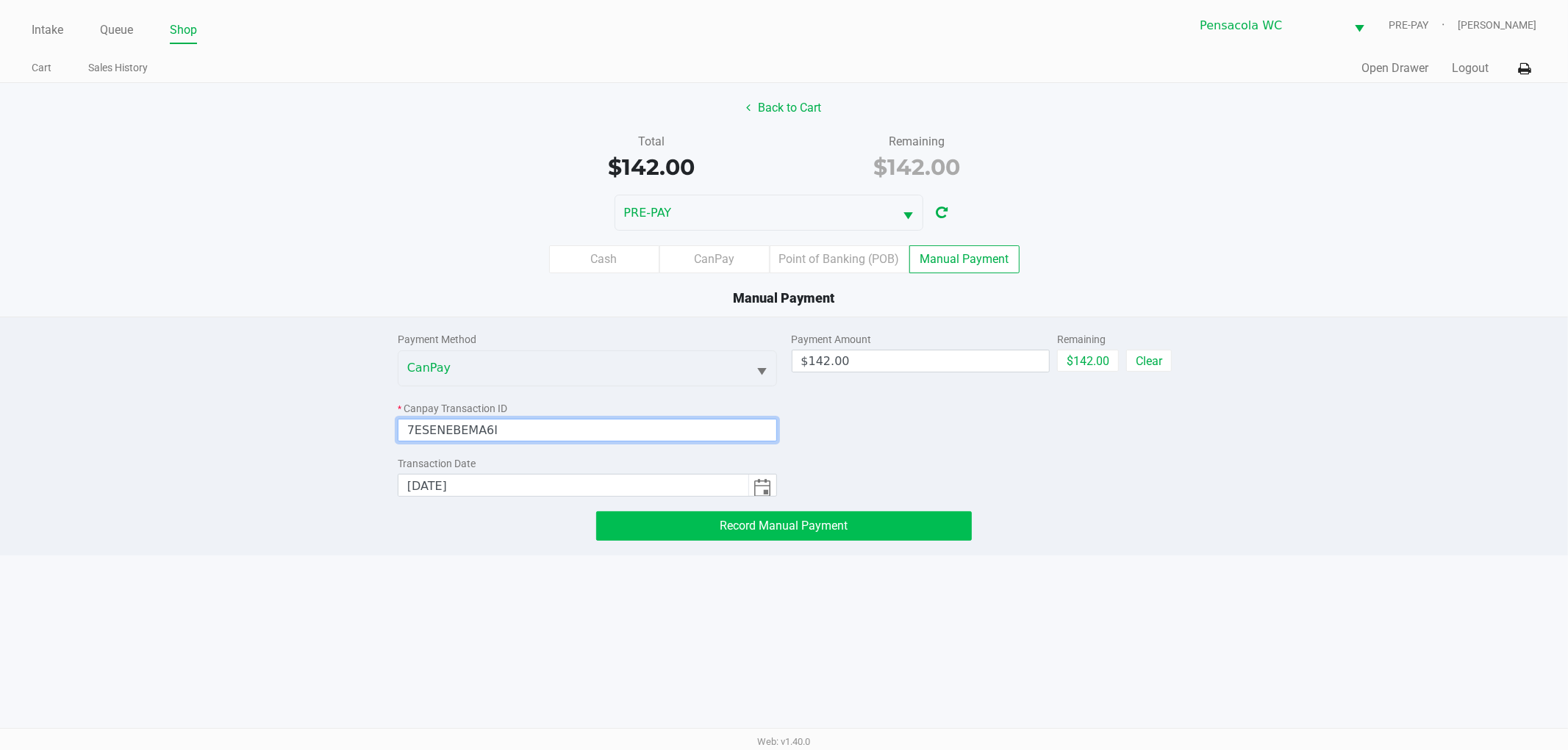
type input "7ESENEBEMA6I"
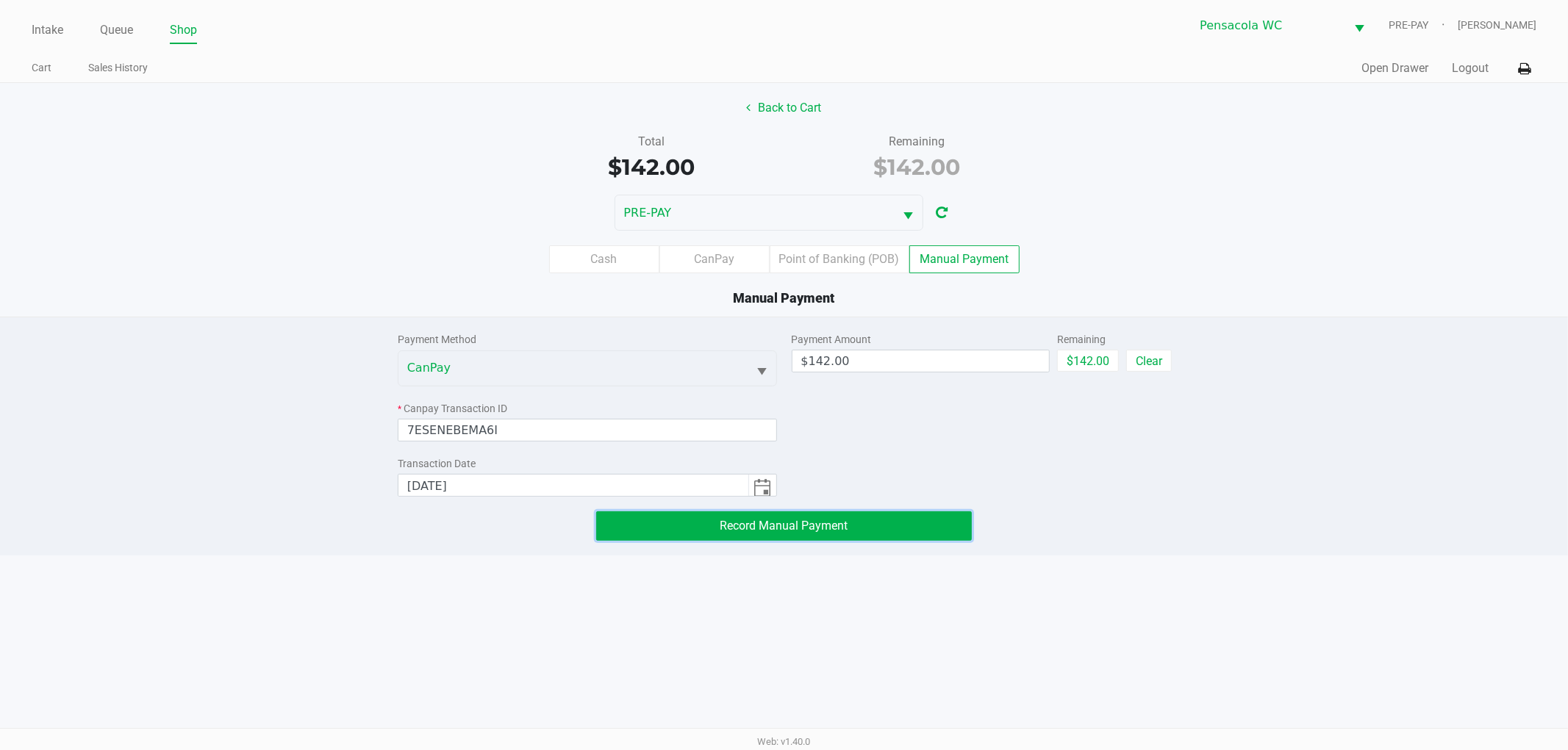
drag, startPoint x: 770, startPoint y: 511, endPoint x: 775, endPoint y: 517, distance: 7.8
click at [770, 511] on button "Record Manual Payment" at bounding box center [784, 526] width 376 height 29
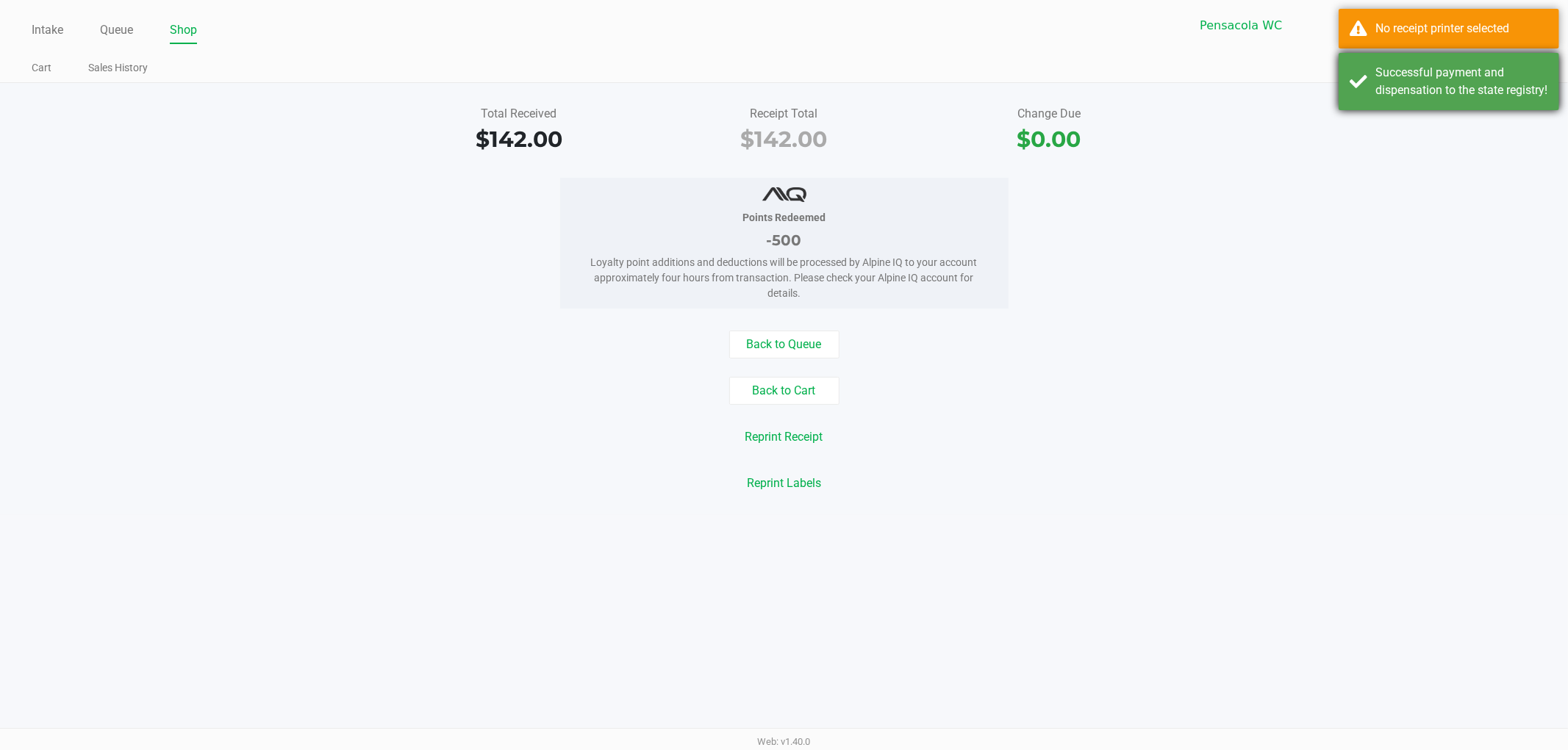
click at [1515, 91] on div "Successful payment and dispensation to the state registry!" at bounding box center [1461, 82] width 173 height 35
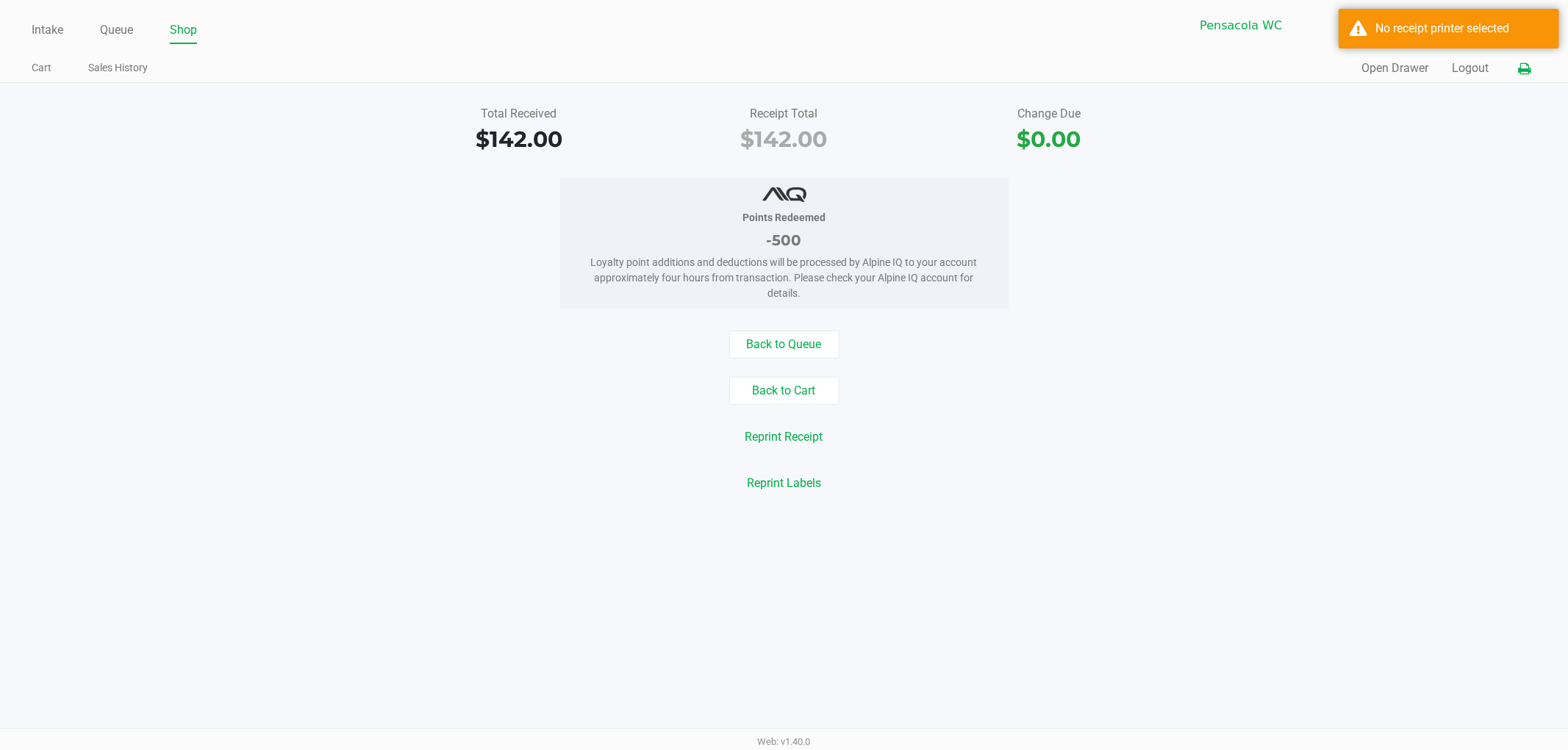
click at [1533, 69] on button at bounding box center [1524, 68] width 24 height 27
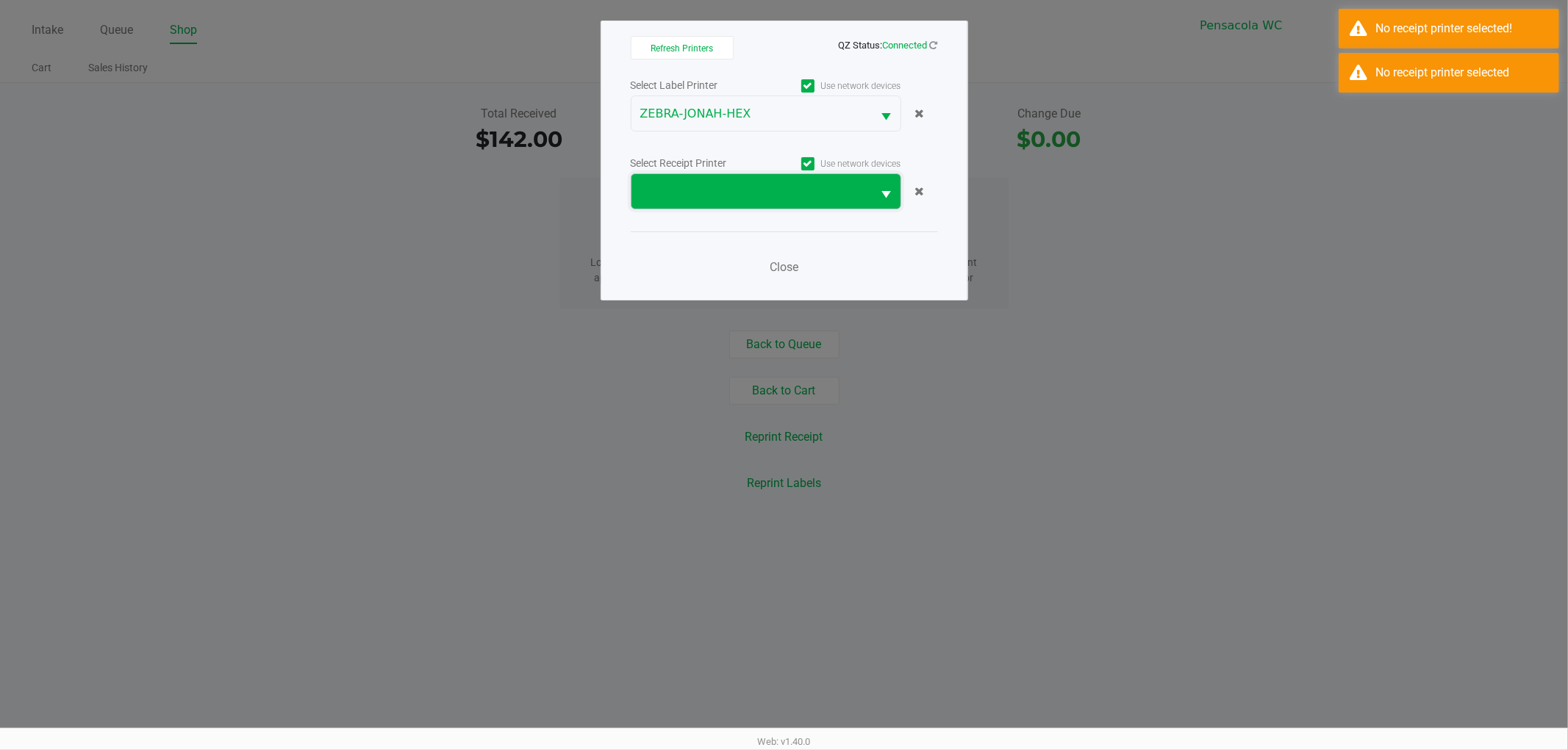
click at [715, 178] on span at bounding box center [751, 191] width 241 height 34
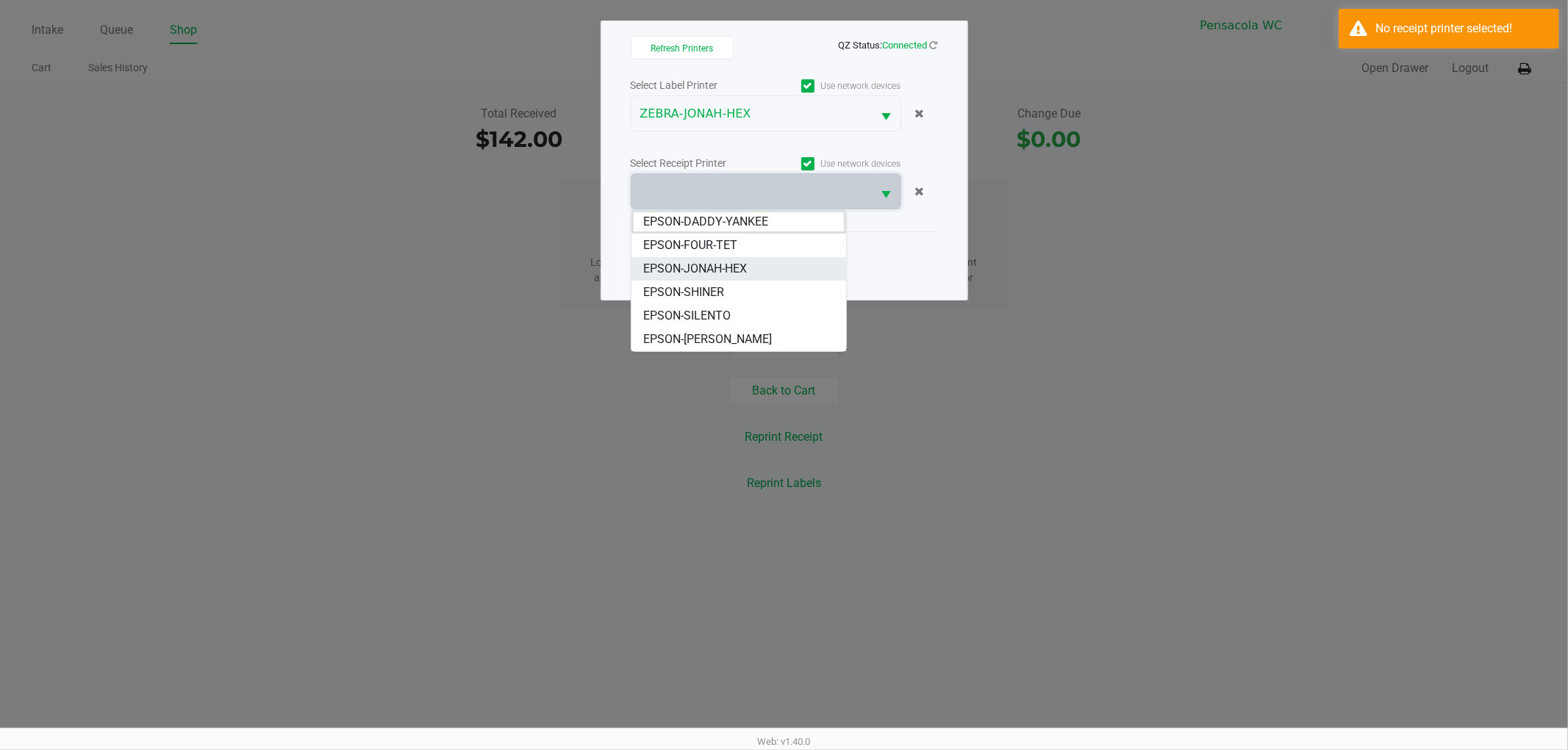
click at [728, 263] on span "EPSON-JONAH-HEX" at bounding box center [695, 269] width 103 height 18
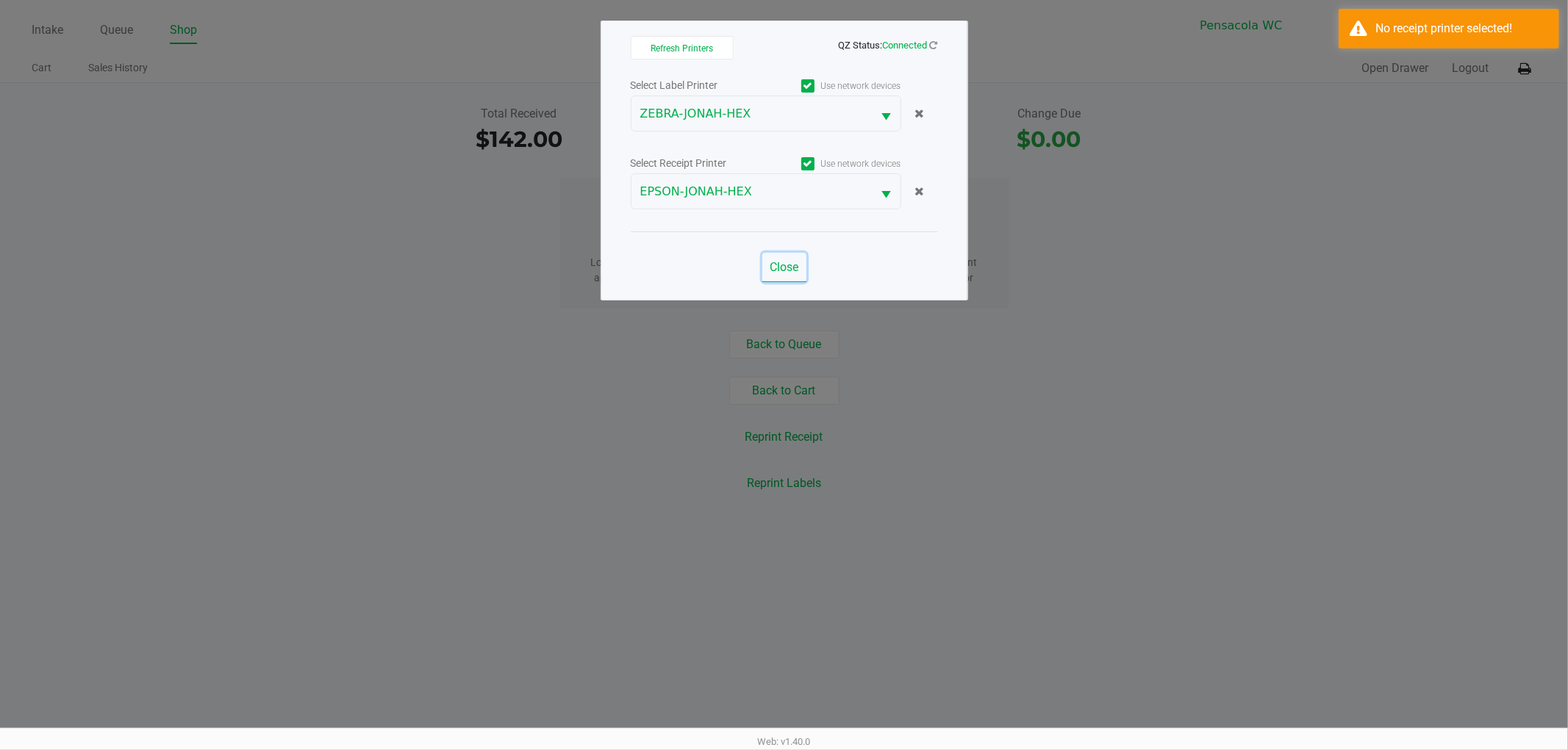
click at [780, 268] on span "Close" at bounding box center [784, 267] width 28 height 14
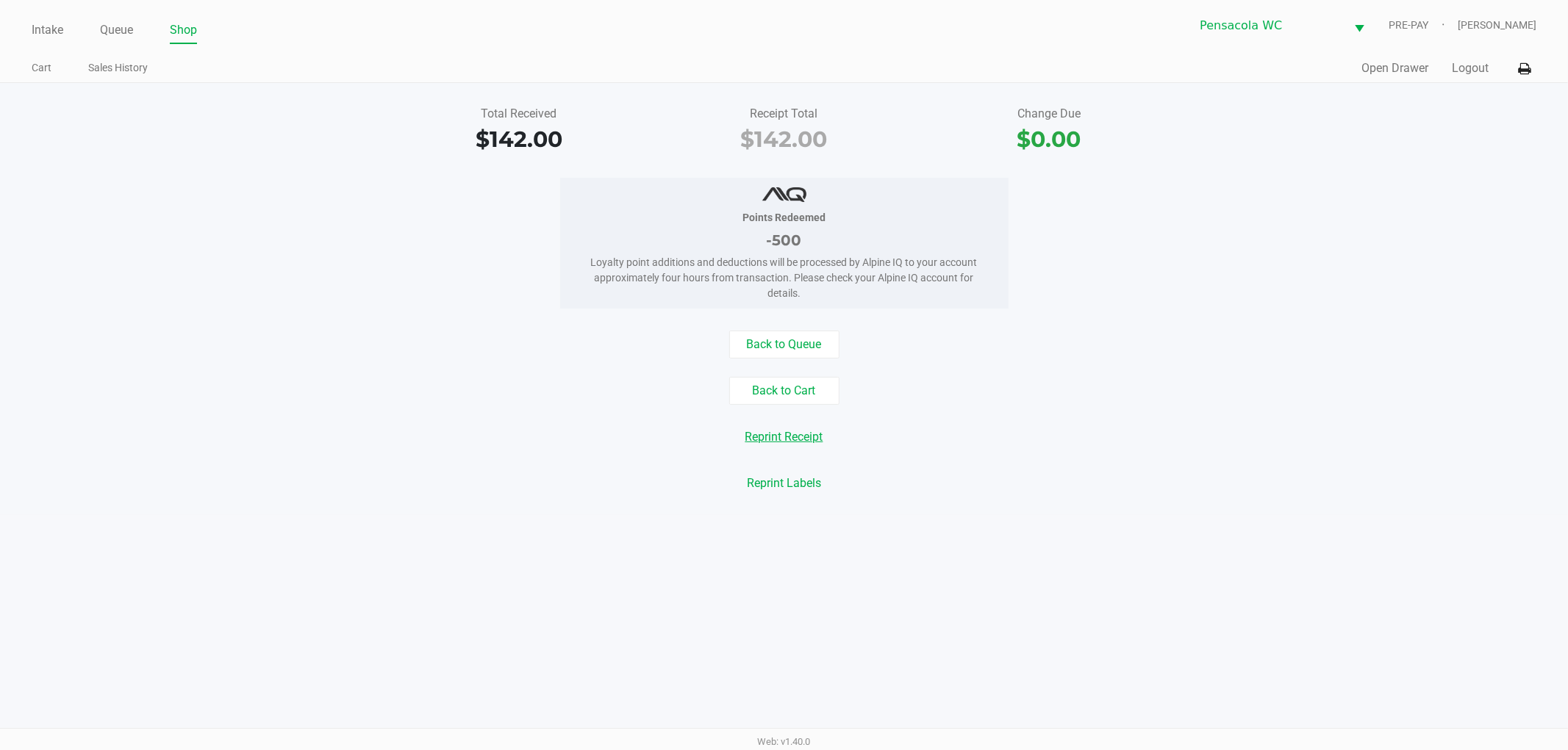
click at [760, 426] on button "Reprint Receipt" at bounding box center [784, 437] width 97 height 28
click at [768, 443] on button "Reprint Receipt" at bounding box center [784, 437] width 97 height 28
